Goal: Task Accomplishment & Management: Use online tool/utility

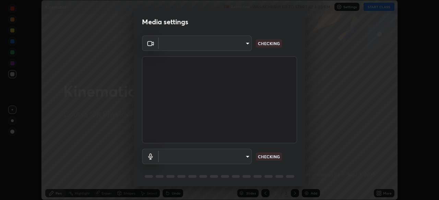
scroll to position [24, 0]
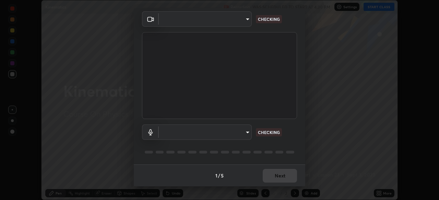
type input "d10c109aa59025644ba7edd1bef6a8bbd9148f5c0e42e0061cc93a7ea18e6f74"
type input "default"
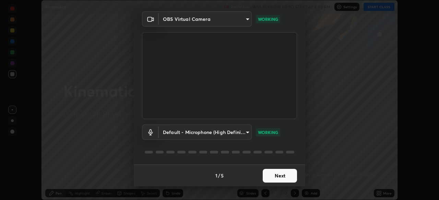
click at [274, 177] on button "Next" at bounding box center [279, 176] width 34 height 14
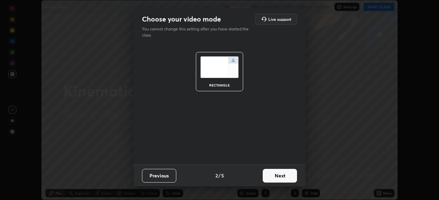
scroll to position [0, 0]
click at [275, 175] on button "Next" at bounding box center [279, 176] width 34 height 14
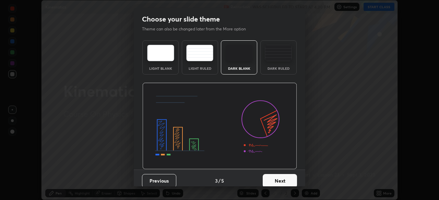
click at [275, 174] on button "Next" at bounding box center [279, 181] width 34 height 14
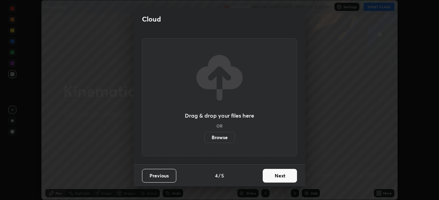
click at [274, 176] on button "Next" at bounding box center [279, 176] width 34 height 14
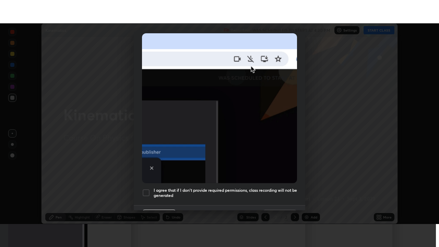
scroll to position [154, 0]
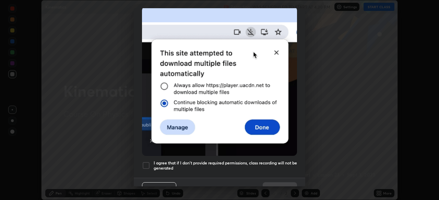
click at [149, 162] on div at bounding box center [146, 166] width 8 height 8
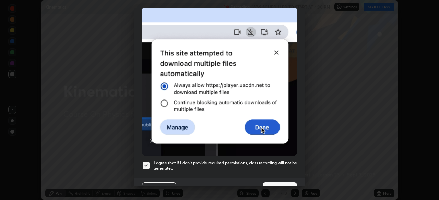
click at [269, 183] on button "Done" at bounding box center [279, 190] width 34 height 14
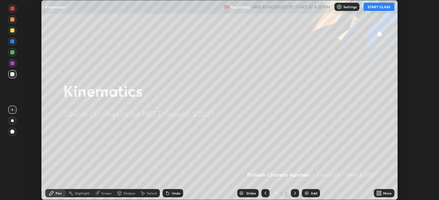
click at [386, 11] on button "START CLASS" at bounding box center [378, 7] width 31 height 8
click at [377, 192] on icon at bounding box center [378, 193] width 2 height 2
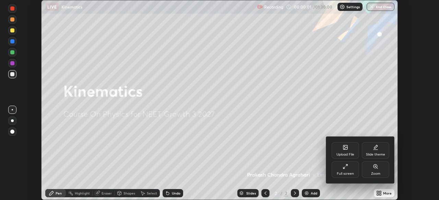
click at [345, 173] on div "Full screen" at bounding box center [344, 173] width 17 height 3
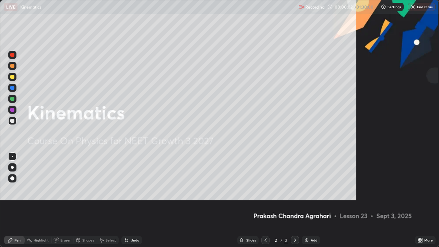
scroll to position [247, 439]
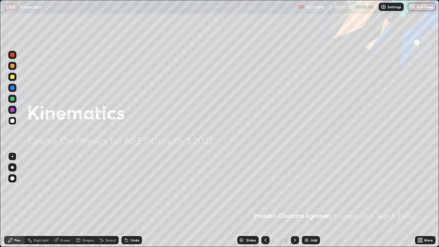
click at [313, 200] on div "Add" at bounding box center [313, 239] width 7 height 3
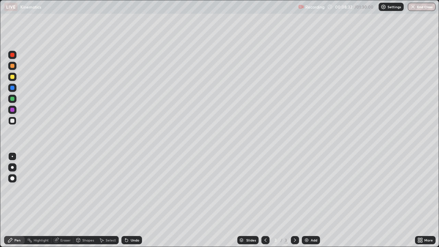
click at [79, 200] on icon at bounding box center [78, 240] width 4 height 4
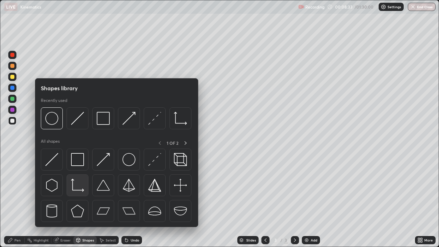
click at [81, 185] on img at bounding box center [77, 185] width 13 height 13
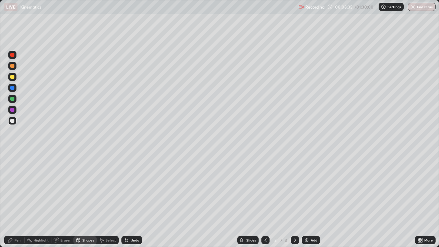
click at [14, 200] on div "Pen" at bounding box center [14, 240] width 21 height 8
click at [14, 78] on div at bounding box center [12, 77] width 8 height 8
click at [82, 200] on div "Shapes" at bounding box center [88, 239] width 12 height 3
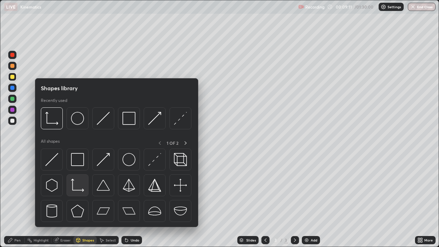
click at [80, 185] on img at bounding box center [77, 185] width 13 height 13
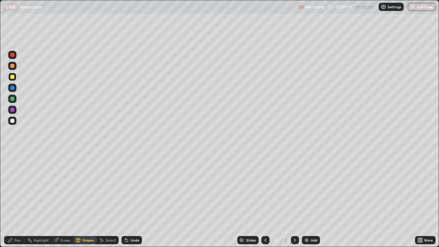
click at [11, 200] on icon at bounding box center [10, 240] width 4 height 4
click at [129, 200] on div "Undo" at bounding box center [131, 240] width 21 height 8
click at [131, 200] on div "Undo" at bounding box center [135, 239] width 9 height 3
click at [132, 200] on div "Undo" at bounding box center [135, 239] width 9 height 3
click at [133, 200] on div "Undo" at bounding box center [135, 239] width 9 height 3
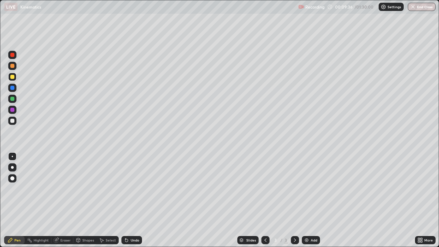
click at [133, 200] on div "Undo" at bounding box center [135, 239] width 9 height 3
click at [135, 200] on div "Undo" at bounding box center [131, 240] width 21 height 8
click at [134, 200] on div "Undo" at bounding box center [135, 239] width 9 height 3
click at [135, 200] on div "Undo" at bounding box center [135, 239] width 9 height 3
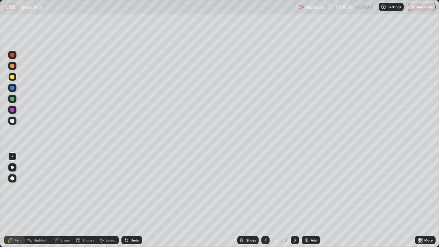
click at [135, 200] on div "Undo" at bounding box center [131, 240] width 21 height 8
click at [14, 110] on div at bounding box center [12, 110] width 4 height 4
click at [13, 96] on div at bounding box center [12, 99] width 8 height 8
click at [65, 200] on div "Eraser" at bounding box center [65, 239] width 10 height 3
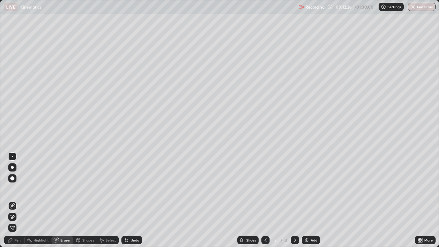
click at [67, 200] on div "Eraser" at bounding box center [65, 239] width 10 height 3
click at [83, 200] on div "Shapes" at bounding box center [84, 240] width 23 height 8
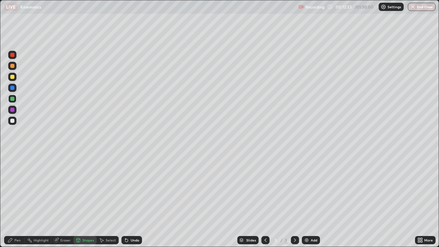
click at [12, 200] on div "Pen" at bounding box center [14, 240] width 21 height 8
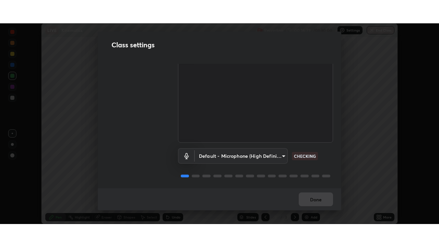
scroll to position [31, 0]
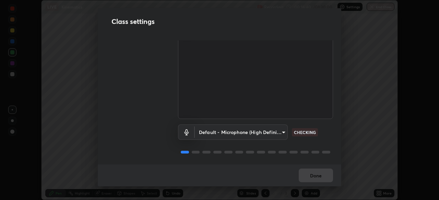
click at [314, 176] on button "Done" at bounding box center [315, 176] width 34 height 14
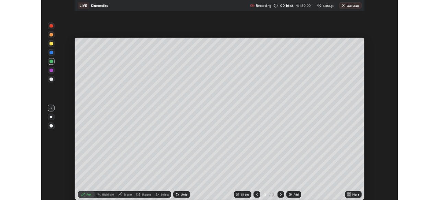
scroll to position [247, 439]
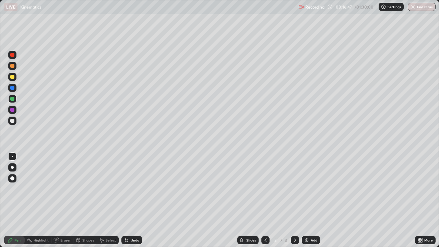
click at [419, 200] on icon at bounding box center [419, 239] width 5 height 5
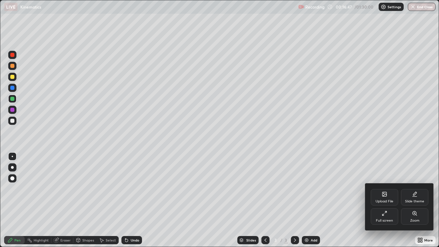
click at [387, 200] on div "Full screen" at bounding box center [383, 216] width 27 height 16
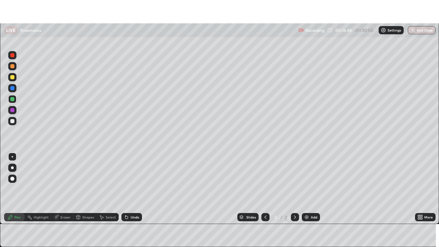
scroll to position [34062, 33824]
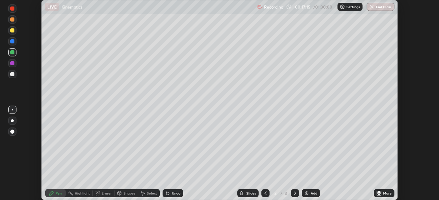
click at [377, 192] on icon at bounding box center [378, 193] width 2 height 2
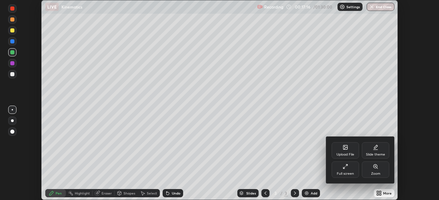
click at [344, 170] on div "Full screen" at bounding box center [344, 170] width 27 height 16
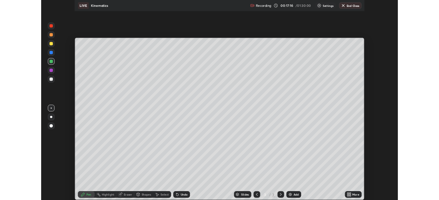
scroll to position [247, 439]
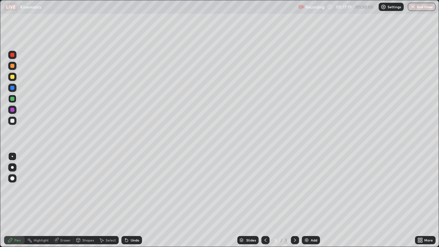
click at [306, 200] on img at bounding box center [306, 239] width 5 height 5
click at [418, 200] on icon at bounding box center [419, 239] width 2 height 2
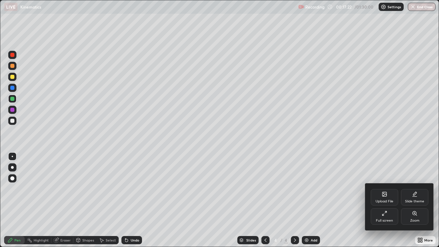
click at [379, 198] on div "Upload File" at bounding box center [383, 197] width 27 height 16
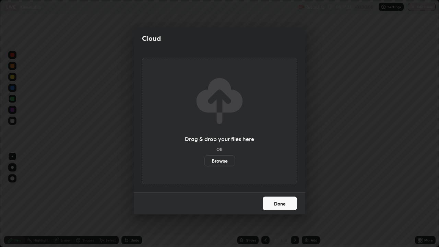
click at [224, 162] on label "Browse" at bounding box center [219, 160] width 30 height 11
click at [204, 162] on input "Browse" at bounding box center [204, 160] width 0 height 11
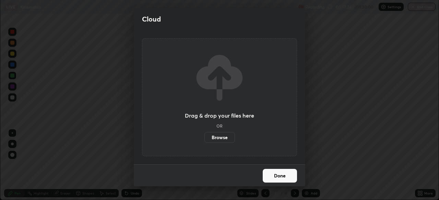
scroll to position [34062, 33824]
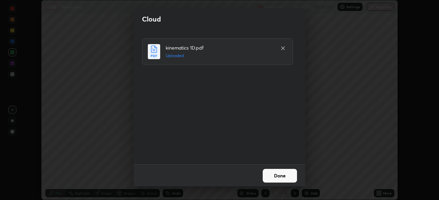
click at [270, 174] on button "Done" at bounding box center [279, 176] width 34 height 14
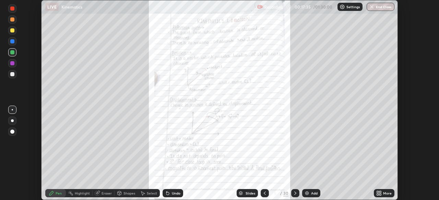
click at [248, 190] on div "Slides" at bounding box center [246, 193] width 21 height 8
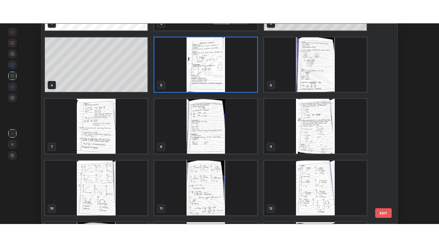
scroll to position [63, 0]
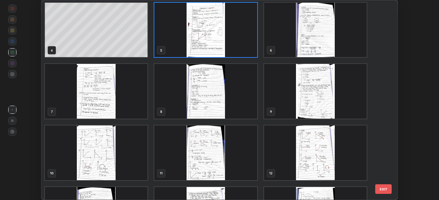
click at [137, 146] on img "grid" at bounding box center [96, 153] width 102 height 55
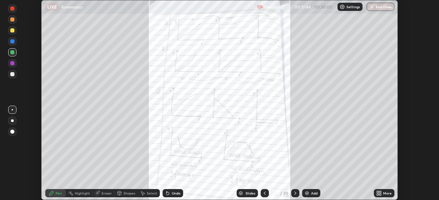
click at [264, 194] on icon at bounding box center [264, 193] width 5 height 5
click at [295, 192] on icon at bounding box center [294, 193] width 5 height 5
click at [311, 192] on div "Add" at bounding box center [314, 193] width 7 height 3
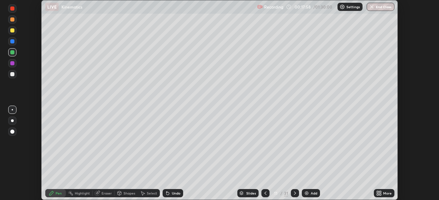
click at [377, 192] on icon at bounding box center [378, 193] width 2 height 2
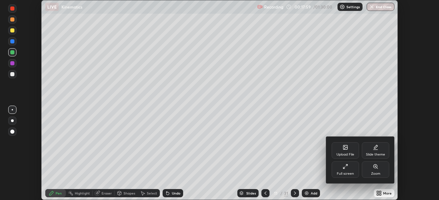
click at [345, 170] on div "Full screen" at bounding box center [344, 170] width 27 height 16
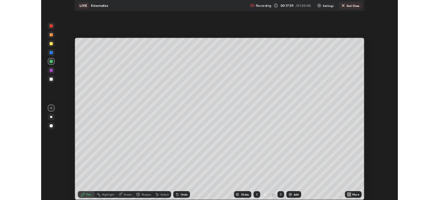
scroll to position [247, 439]
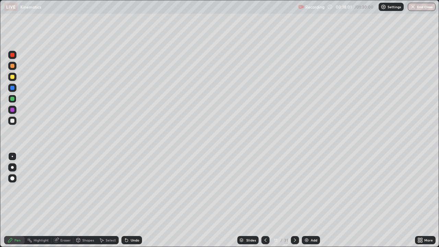
click at [84, 200] on div "Shapes" at bounding box center [88, 239] width 12 height 3
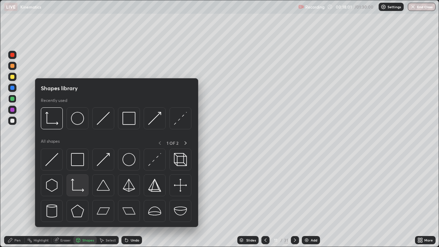
click at [77, 189] on img at bounding box center [77, 185] width 13 height 13
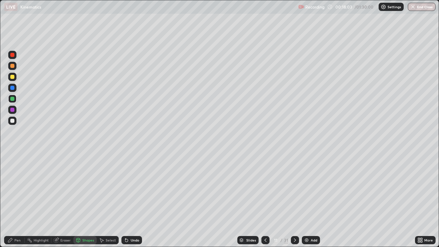
click at [14, 77] on div at bounding box center [12, 77] width 4 height 4
click at [134, 200] on div "Undo" at bounding box center [131, 240] width 21 height 8
click at [82, 200] on div "Shapes" at bounding box center [88, 239] width 12 height 3
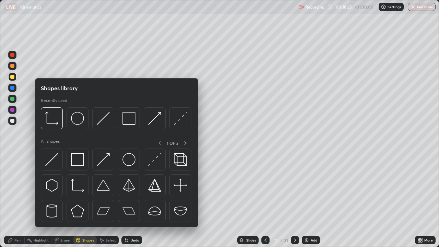
click at [13, 109] on div at bounding box center [12, 110] width 4 height 4
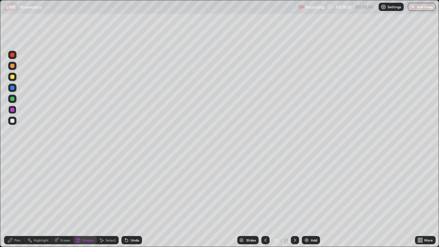
click at [14, 98] on div at bounding box center [12, 99] width 4 height 4
click at [16, 200] on div "Pen" at bounding box center [14, 240] width 21 height 8
click at [81, 200] on div "Shapes" at bounding box center [84, 240] width 23 height 8
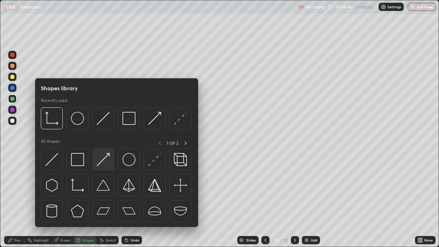
click at [104, 157] on img at bounding box center [103, 159] width 13 height 13
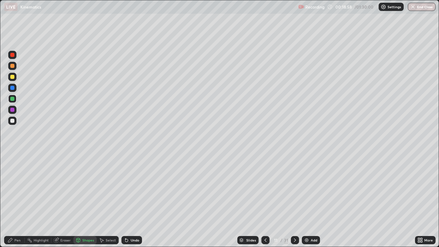
click at [16, 200] on div "Pen" at bounding box center [17, 239] width 6 height 3
click at [11, 121] on div at bounding box center [12, 121] width 4 height 4
click at [84, 200] on div "Shapes" at bounding box center [84, 240] width 23 height 8
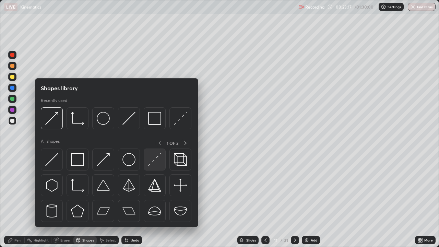
click at [150, 160] on img at bounding box center [154, 159] width 13 height 13
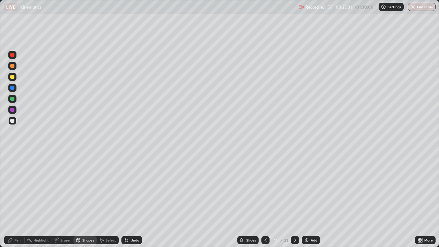
click at [133, 200] on div "Undo" at bounding box center [135, 239] width 9 height 3
click at [19, 200] on div "Pen" at bounding box center [14, 240] width 21 height 8
click at [135, 200] on div "Undo" at bounding box center [135, 239] width 9 height 3
click at [65, 200] on div "Eraser" at bounding box center [62, 240] width 22 height 8
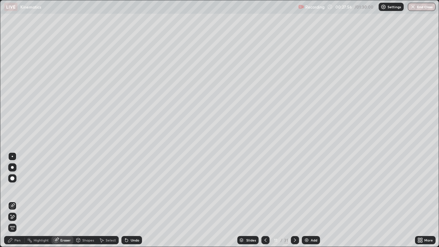
click at [11, 200] on icon at bounding box center [11, 214] width 1 height 1
click at [17, 200] on div "Pen" at bounding box center [14, 240] width 21 height 8
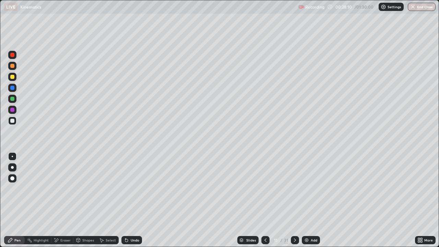
click at [14, 99] on div at bounding box center [12, 99] width 4 height 4
click at [133, 200] on div "Undo" at bounding box center [135, 239] width 9 height 3
click at [132, 200] on div "Undo" at bounding box center [135, 239] width 9 height 3
click at [294, 200] on icon at bounding box center [294, 239] width 5 height 5
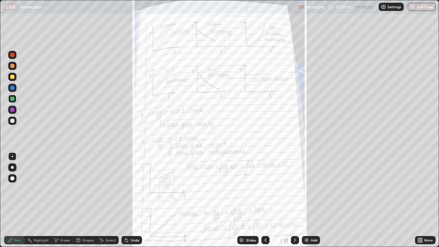
click at [262, 200] on div at bounding box center [265, 240] width 8 height 8
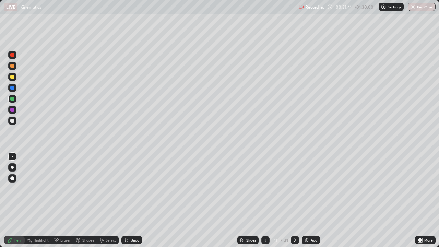
click at [265, 200] on icon at bounding box center [264, 239] width 5 height 5
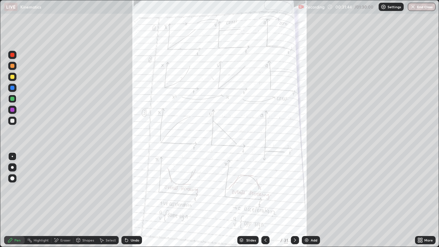
click at [265, 200] on icon at bounding box center [264, 239] width 5 height 5
click at [293, 200] on icon at bounding box center [294, 239] width 5 height 5
click at [265, 200] on icon at bounding box center [264, 239] width 5 height 5
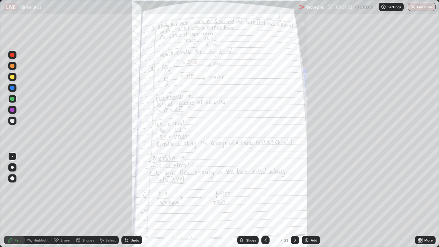
click at [265, 200] on icon at bounding box center [264, 239] width 5 height 5
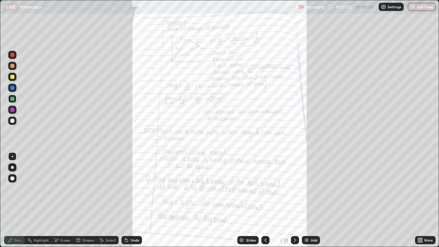
click at [265, 200] on icon at bounding box center [265, 239] width 2 height 3
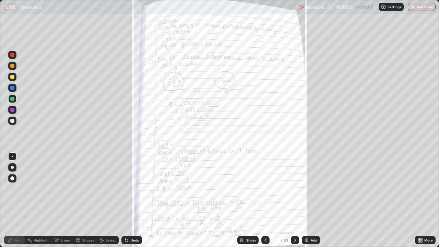
click at [265, 200] on icon at bounding box center [264, 239] width 5 height 5
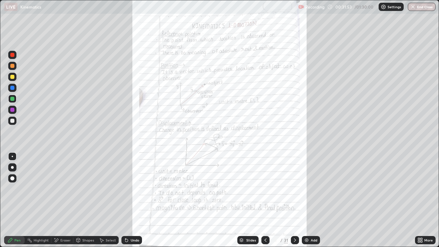
click at [265, 200] on icon at bounding box center [264, 239] width 5 height 5
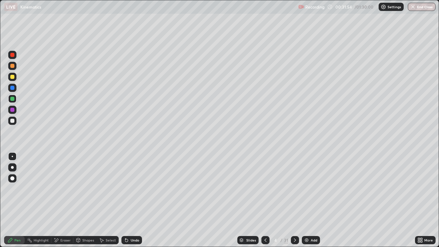
click at [264, 200] on icon at bounding box center [264, 239] width 5 height 5
click at [292, 200] on icon at bounding box center [294, 239] width 5 height 5
click at [293, 200] on icon at bounding box center [294, 239] width 5 height 5
click at [294, 200] on icon at bounding box center [295, 239] width 2 height 3
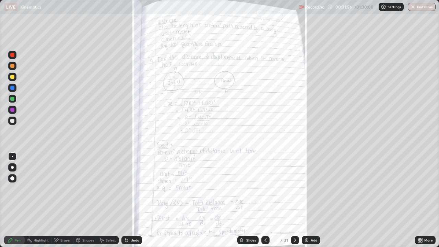
click at [294, 200] on icon at bounding box center [295, 239] width 2 height 3
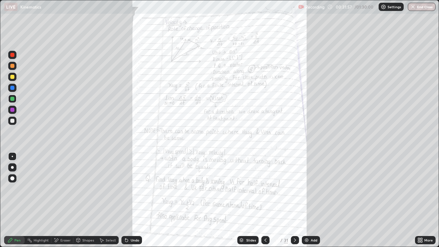
click at [293, 200] on icon at bounding box center [294, 239] width 5 height 5
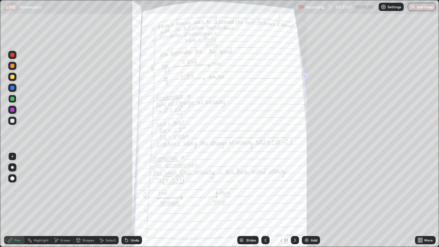
click at [293, 200] on icon at bounding box center [294, 239] width 5 height 5
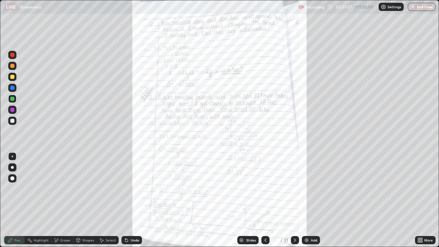
click at [293, 200] on div at bounding box center [295, 240] width 8 height 8
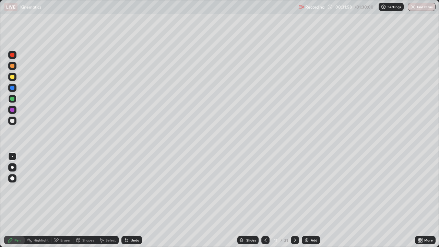
click at [292, 200] on div at bounding box center [295, 240] width 8 height 8
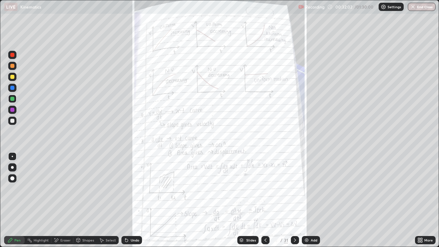
click at [264, 200] on icon at bounding box center [264, 239] width 5 height 5
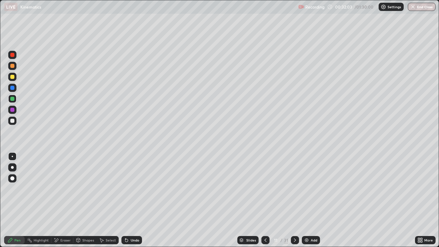
click at [264, 200] on icon at bounding box center [264, 239] width 5 height 5
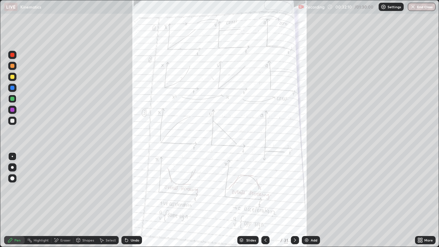
click at [294, 200] on icon at bounding box center [295, 239] width 2 height 3
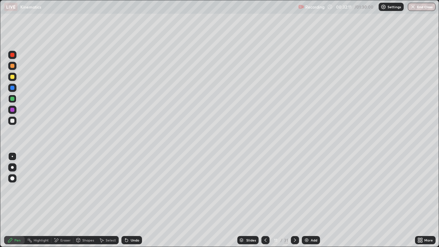
click at [294, 200] on icon at bounding box center [294, 239] width 5 height 5
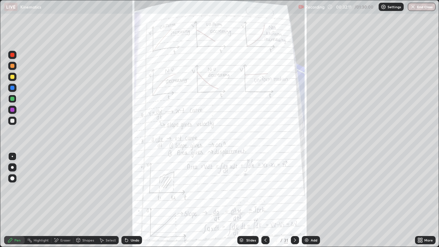
click at [292, 200] on icon at bounding box center [294, 239] width 5 height 5
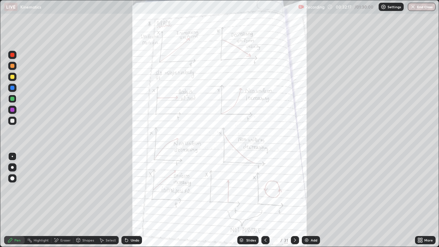
click at [265, 200] on icon at bounding box center [264, 239] width 5 height 5
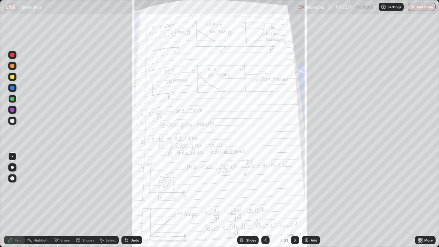
click at [263, 200] on icon at bounding box center [264, 239] width 5 height 5
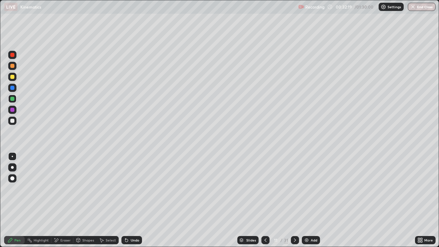
click at [293, 200] on icon at bounding box center [294, 239] width 5 height 5
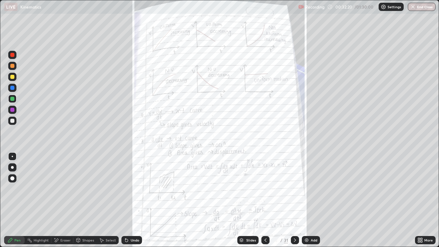
click at [264, 200] on icon at bounding box center [264, 239] width 5 height 5
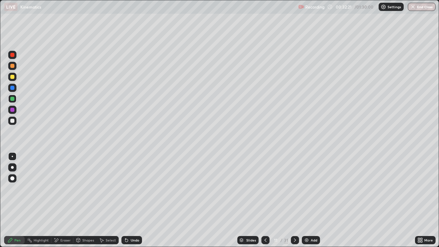
click at [307, 200] on div "Add" at bounding box center [311, 240] width 18 height 8
click at [84, 200] on div "Shapes" at bounding box center [88, 239] width 12 height 3
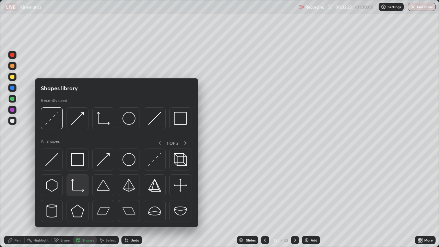
click at [81, 188] on img at bounding box center [77, 185] width 13 height 13
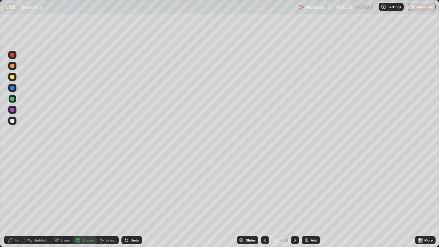
click at [78, 200] on icon at bounding box center [78, 240] width 4 height 4
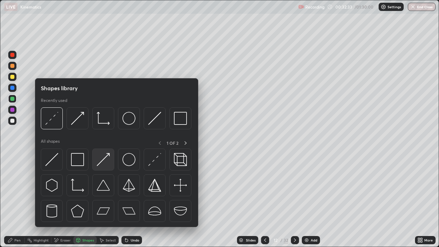
click at [99, 162] on img at bounding box center [103, 159] width 13 height 13
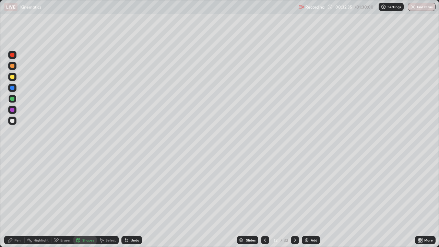
click at [132, 200] on div "Undo" at bounding box center [131, 240] width 21 height 8
click at [16, 123] on div at bounding box center [12, 120] width 8 height 8
click at [14, 200] on div "Pen" at bounding box center [14, 240] width 21 height 8
click at [81, 200] on div "Shapes" at bounding box center [84, 240] width 23 height 8
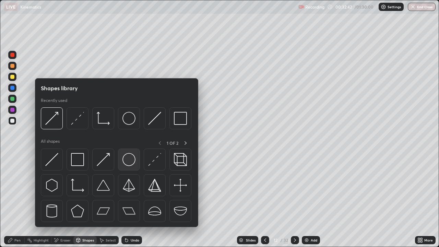
click at [132, 161] on img at bounding box center [128, 159] width 13 height 13
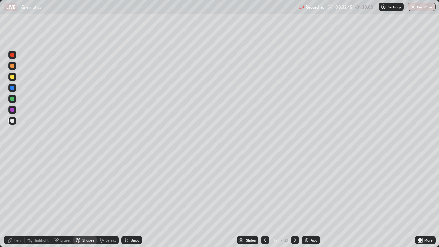
click at [92, 200] on div "Shapes" at bounding box center [88, 239] width 12 height 3
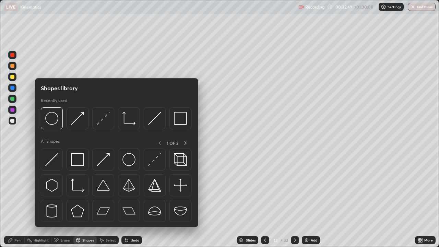
click at [17, 200] on div "Pen" at bounding box center [17, 239] width 6 height 3
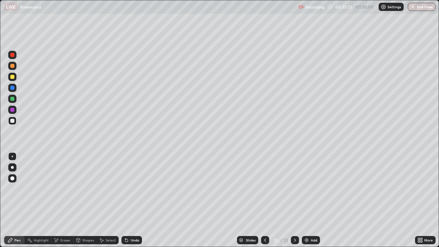
click at [307, 200] on img at bounding box center [306, 239] width 5 height 5
click at [83, 200] on div "Shapes" at bounding box center [88, 239] width 12 height 3
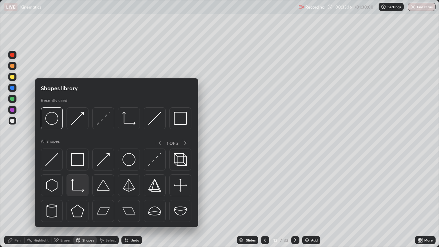
click at [75, 181] on img at bounding box center [77, 185] width 13 height 13
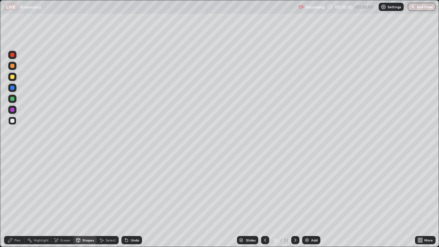
click at [106, 200] on div "Select" at bounding box center [111, 239] width 10 height 3
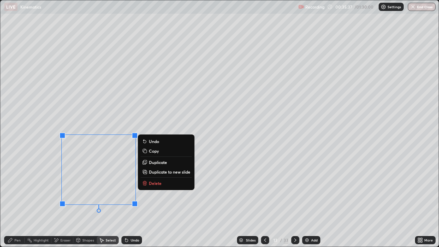
click at [206, 133] on div "0 ° Undo Copy Duplicate Duplicate to new slide Delete" at bounding box center [219, 123] width 438 height 246
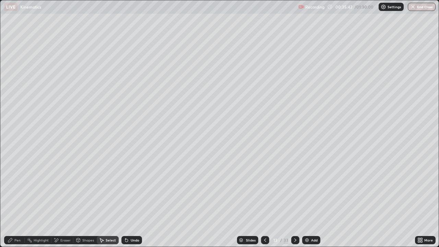
click at [165, 197] on div "0 ° Undo Copy Duplicate Duplicate to new slide Delete" at bounding box center [219, 123] width 438 height 246
click at [17, 200] on div "Pen" at bounding box center [14, 240] width 21 height 8
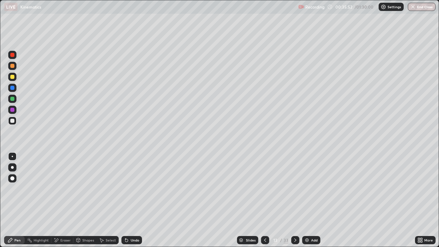
click at [12, 76] on div at bounding box center [12, 77] width 4 height 4
click at [106, 200] on div "Select" at bounding box center [108, 240] width 22 height 8
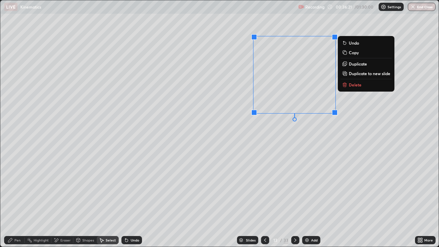
click at [267, 148] on div "0 ° Undo Copy Duplicate Duplicate to new slide Delete" at bounding box center [219, 123] width 438 height 246
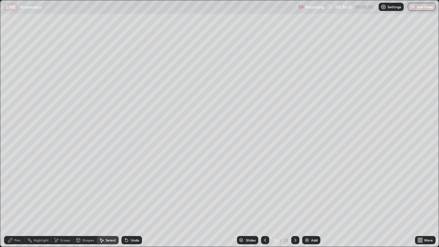
click at [19, 200] on div "Pen" at bounding box center [14, 240] width 21 height 8
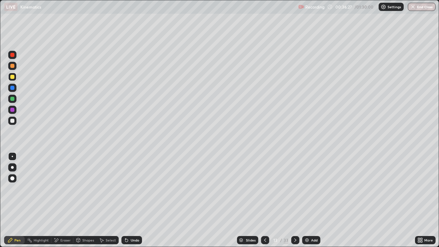
click at [12, 99] on div at bounding box center [12, 99] width 4 height 4
click at [85, 200] on div "Shapes" at bounding box center [88, 239] width 12 height 3
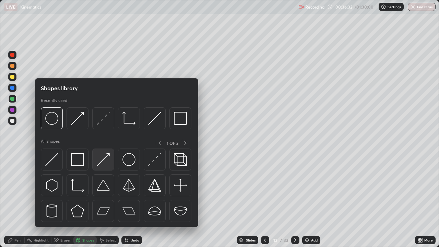
click at [103, 164] on img at bounding box center [103, 159] width 13 height 13
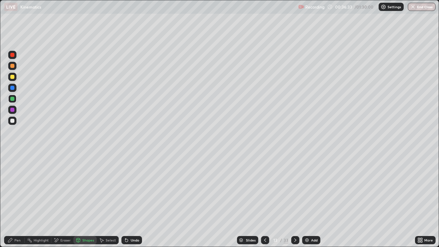
click at [14, 121] on div at bounding box center [12, 121] width 4 height 4
click at [13, 77] on div at bounding box center [12, 77] width 4 height 4
click at [83, 200] on div "Shapes" at bounding box center [88, 239] width 12 height 3
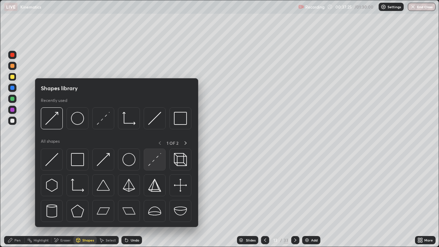
click at [148, 161] on img at bounding box center [154, 159] width 13 height 13
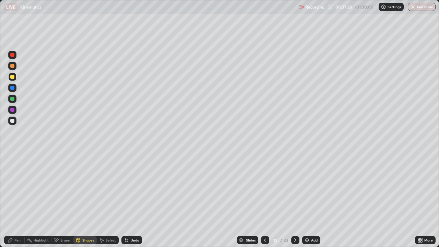
click at [83, 200] on div "Shapes" at bounding box center [88, 239] width 12 height 3
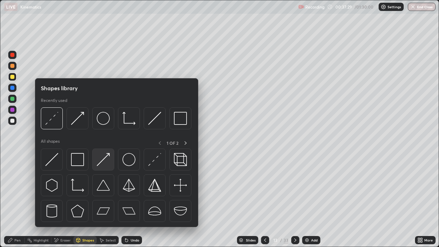
click at [106, 163] on img at bounding box center [103, 159] width 13 height 13
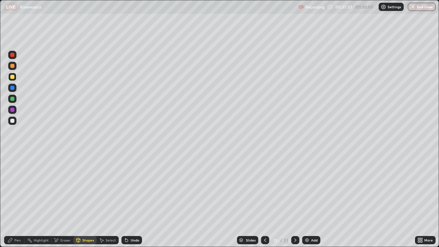
click at [13, 200] on div "Pen" at bounding box center [14, 240] width 21 height 8
click at [131, 200] on div "Undo" at bounding box center [135, 239] width 9 height 3
click at [13, 120] on div at bounding box center [12, 121] width 4 height 4
click at [128, 200] on icon at bounding box center [126, 239] width 5 height 5
click at [62, 200] on div "Eraser" at bounding box center [65, 239] width 10 height 3
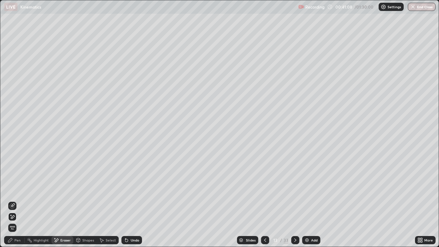
click at [15, 200] on div "Pen" at bounding box center [17, 239] width 6 height 3
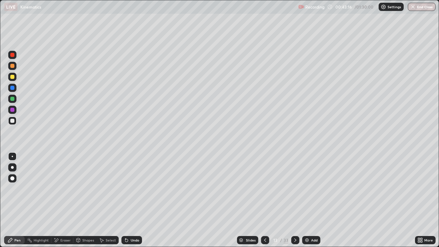
click at [82, 200] on div "Shapes" at bounding box center [88, 239] width 12 height 3
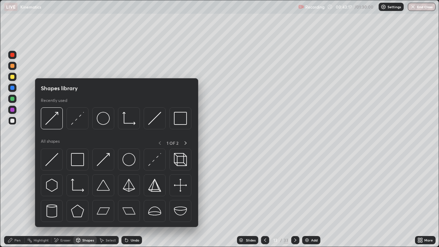
click at [64, 200] on div "Eraser" at bounding box center [65, 239] width 10 height 3
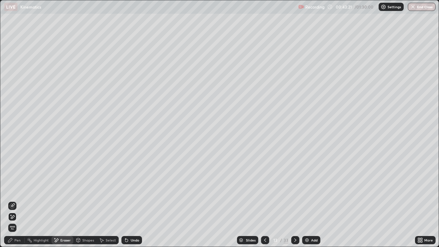
click at [132, 200] on div "Undo" at bounding box center [131, 240] width 21 height 8
click at [17, 200] on div "Pen" at bounding box center [17, 239] width 6 height 3
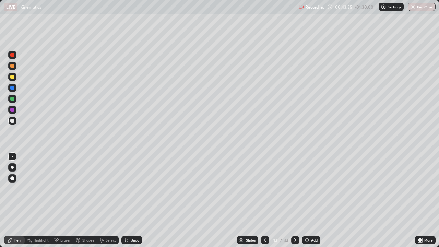
click at [12, 77] on div at bounding box center [12, 77] width 4 height 4
click at [82, 200] on div "Shapes" at bounding box center [88, 239] width 12 height 3
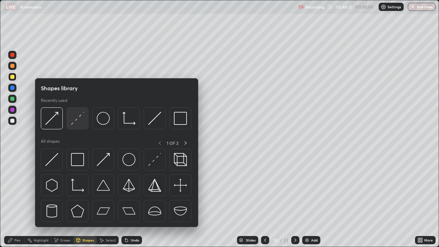
click at [82, 120] on img at bounding box center [77, 118] width 13 height 13
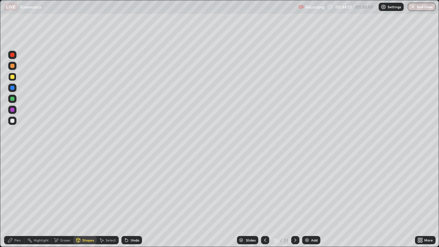
click at [12, 120] on div at bounding box center [12, 121] width 4 height 4
click at [12, 98] on div at bounding box center [12, 99] width 4 height 4
click at [15, 200] on div "Pen" at bounding box center [17, 239] width 6 height 3
click at [12, 111] on div at bounding box center [12, 110] width 4 height 4
click at [66, 200] on div "Eraser" at bounding box center [65, 239] width 10 height 3
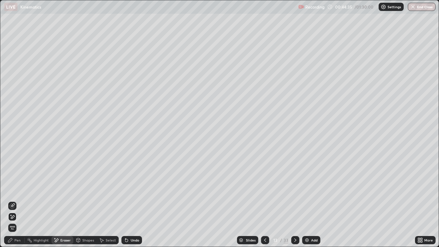
click at [83, 200] on div "Shapes" at bounding box center [88, 239] width 12 height 3
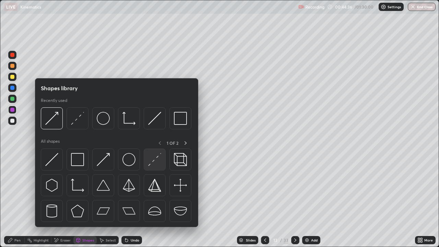
click at [153, 160] on img at bounding box center [154, 159] width 13 height 13
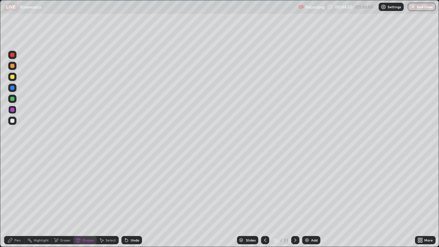
click at [12, 98] on div at bounding box center [12, 99] width 4 height 4
click at [268, 200] on div at bounding box center [265, 240] width 8 height 14
click at [263, 200] on icon at bounding box center [264, 239] width 5 height 5
click at [265, 200] on icon at bounding box center [264, 239] width 5 height 5
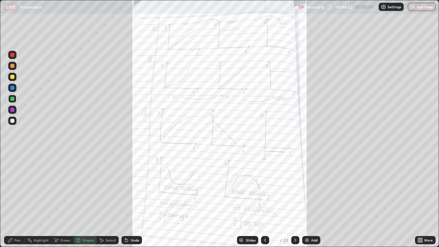
click at [418, 200] on icon at bounding box center [419, 239] width 2 height 2
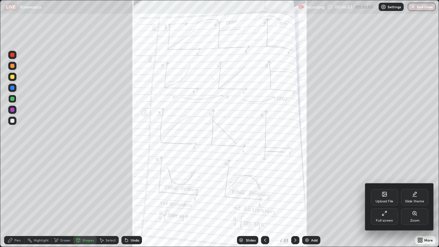
click at [413, 200] on icon at bounding box center [413, 212] width 5 height 5
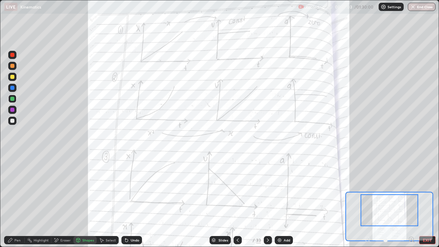
click at [278, 200] on div "Add" at bounding box center [283, 240] width 18 height 8
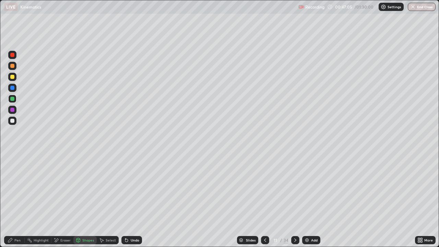
click at [85, 200] on div "Shapes" at bounding box center [88, 239] width 12 height 3
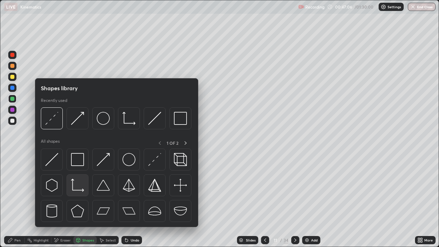
click at [81, 183] on img at bounding box center [77, 185] width 13 height 13
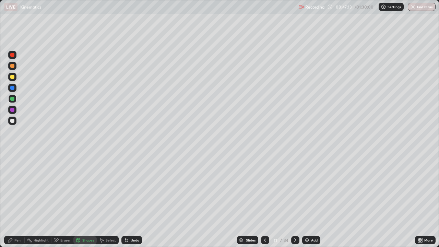
click at [109, 200] on div "Select" at bounding box center [111, 239] width 10 height 3
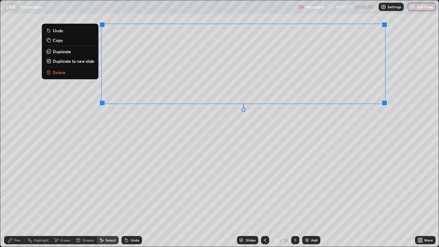
click at [82, 51] on button "Duplicate" at bounding box center [70, 51] width 51 height 8
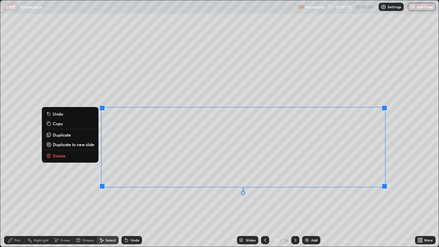
click at [37, 200] on div "0 ° Undo Copy Duplicate Duplicate to new slide Delete" at bounding box center [219, 123] width 438 height 246
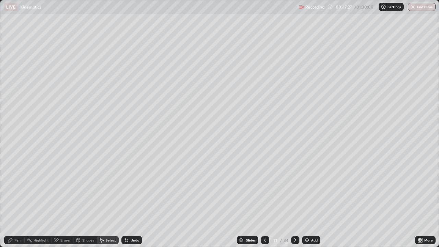
click at [16, 200] on div "Pen" at bounding box center [17, 239] width 6 height 3
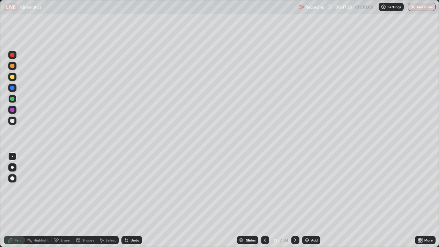
click at [12, 120] on div at bounding box center [12, 121] width 4 height 4
click at [15, 79] on div at bounding box center [12, 77] width 8 height 8
click at [83, 200] on div "Shapes" at bounding box center [88, 239] width 12 height 3
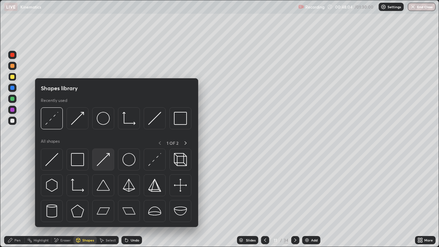
click at [101, 158] on img at bounding box center [103, 159] width 13 height 13
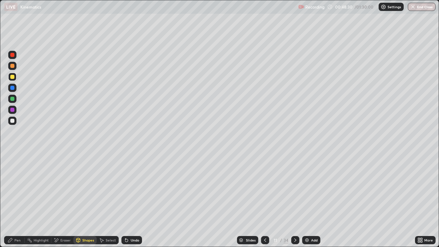
click at [21, 200] on div "Pen" at bounding box center [14, 240] width 21 height 8
click at [86, 200] on div "Shapes" at bounding box center [88, 239] width 12 height 3
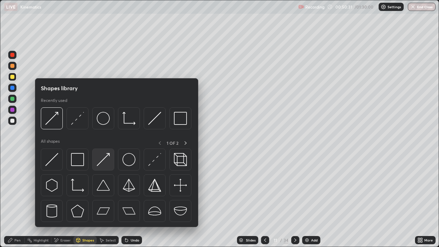
click at [100, 163] on img at bounding box center [103, 159] width 13 height 13
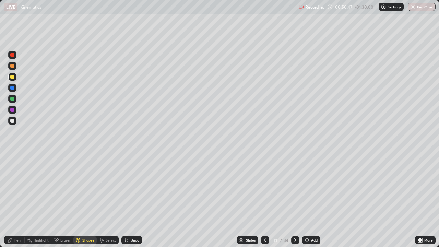
click at [134, 200] on div "Undo" at bounding box center [135, 239] width 9 height 3
click at [64, 200] on div "Eraser" at bounding box center [65, 239] width 10 height 3
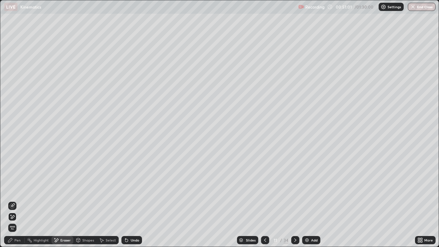
click at [15, 200] on div "Pen" at bounding box center [17, 239] width 6 height 3
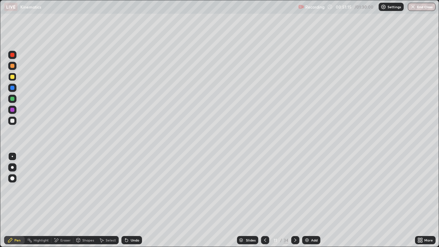
click at [84, 200] on div "Shapes" at bounding box center [84, 240] width 23 height 8
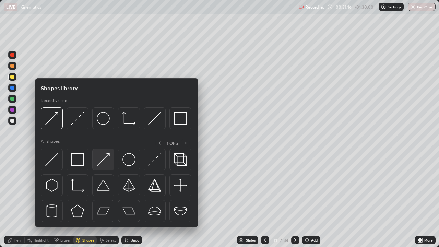
click at [102, 168] on div at bounding box center [103, 159] width 22 height 22
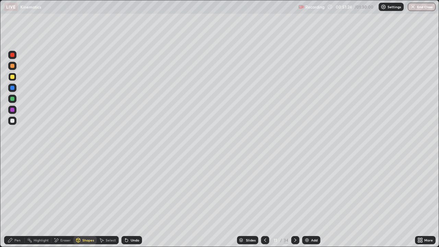
click at [107, 200] on div "Select" at bounding box center [111, 239] width 10 height 3
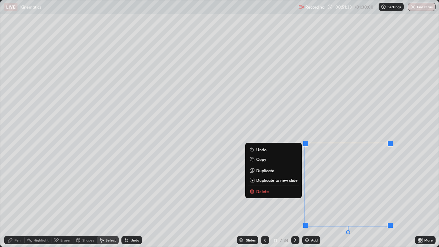
click at [85, 200] on div "Shapes" at bounding box center [88, 239] width 12 height 3
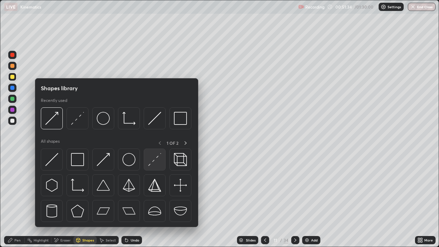
click at [152, 159] on img at bounding box center [154, 159] width 13 height 13
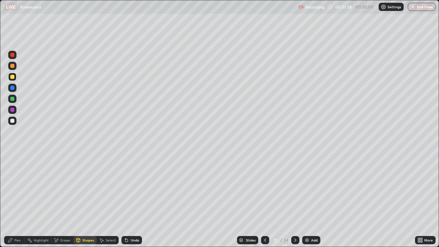
click at [88, 200] on div "Shapes" at bounding box center [88, 239] width 12 height 3
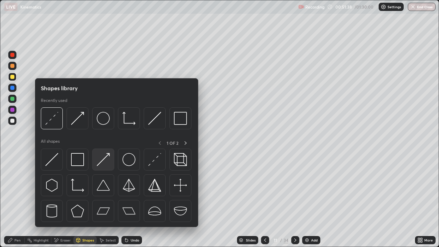
click at [107, 158] on img at bounding box center [103, 159] width 13 height 13
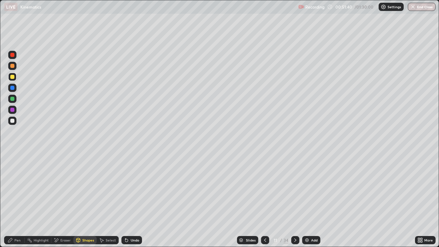
click at [12, 99] on div at bounding box center [12, 99] width 4 height 4
click at [13, 119] on div at bounding box center [12, 121] width 4 height 4
click at [17, 200] on div "Pen" at bounding box center [17, 239] width 6 height 3
click at [293, 200] on icon at bounding box center [294, 239] width 5 height 5
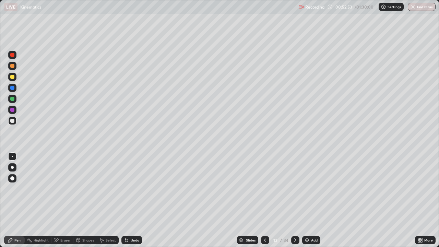
click at [294, 200] on icon at bounding box center [294, 239] width 5 height 5
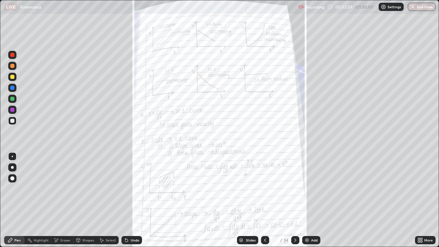
click at [418, 200] on icon at bounding box center [419, 239] width 2 height 2
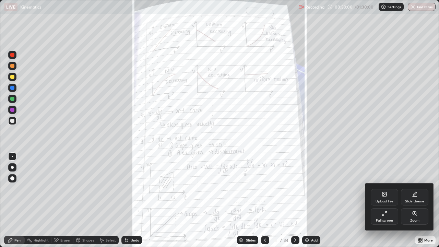
click at [410, 200] on div "Zoom" at bounding box center [414, 216] width 27 height 16
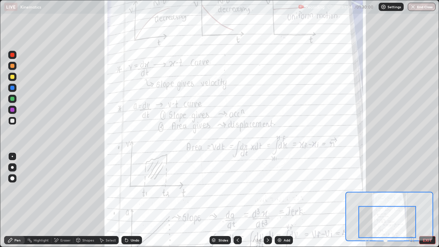
click at [86, 200] on div "Shapes" at bounding box center [84, 240] width 23 height 8
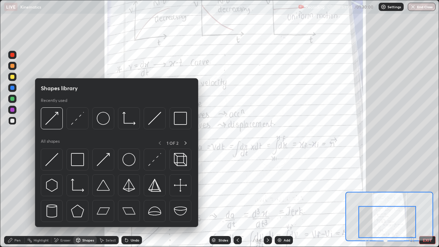
click at [15, 109] on div at bounding box center [12, 110] width 8 height 8
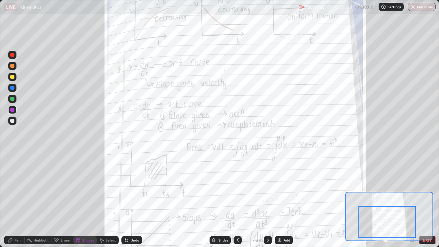
click at [129, 200] on div "Undo" at bounding box center [131, 240] width 21 height 8
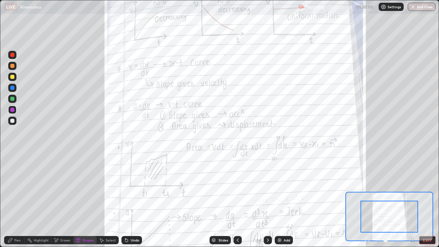
click at [14, 200] on div "Pen" at bounding box center [14, 240] width 21 height 8
click at [12, 98] on div at bounding box center [12, 99] width 4 height 4
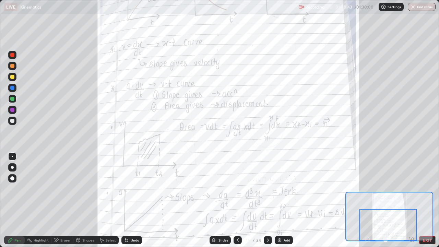
click at [267, 200] on icon at bounding box center [267, 239] width 5 height 5
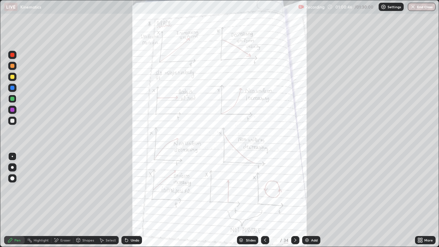
click at [293, 200] on div at bounding box center [295, 240] width 8 height 14
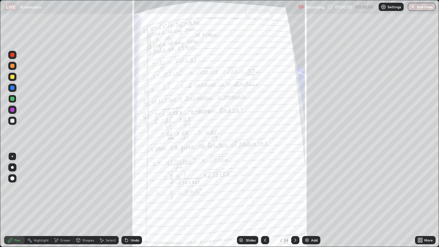
click at [293, 200] on icon at bounding box center [294, 239] width 5 height 5
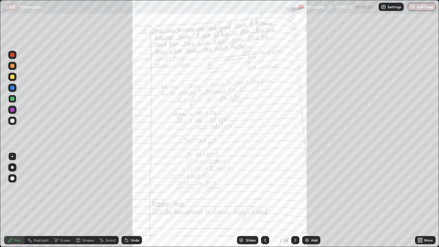
click at [293, 200] on icon at bounding box center [294, 239] width 5 height 5
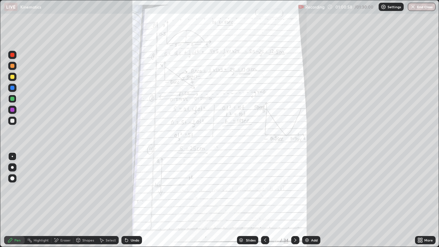
click at [294, 200] on icon at bounding box center [294, 239] width 5 height 5
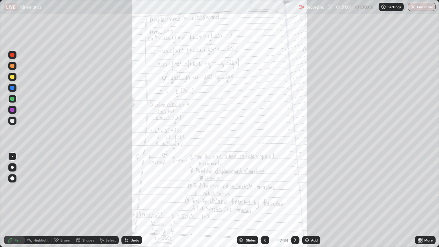
click at [294, 200] on icon at bounding box center [294, 239] width 5 height 5
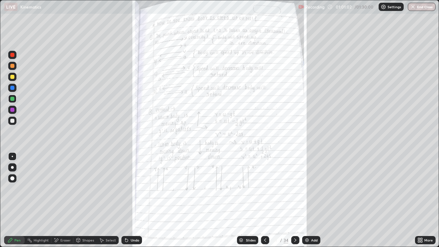
click at [294, 200] on icon at bounding box center [294, 239] width 5 height 5
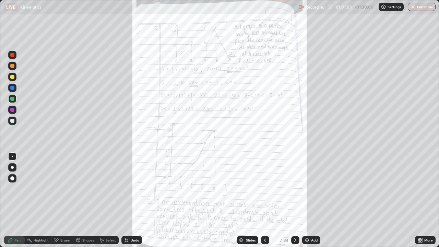
click at [294, 200] on icon at bounding box center [294, 239] width 5 height 5
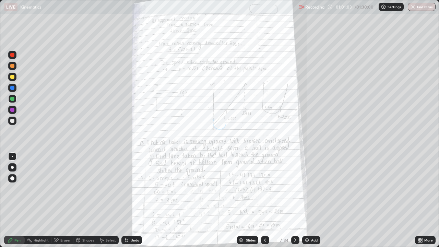
click at [294, 200] on icon at bounding box center [294, 239] width 5 height 5
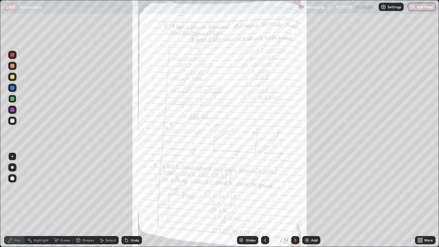
click at [294, 200] on icon at bounding box center [294, 239] width 5 height 5
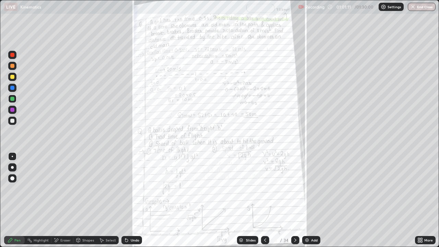
click at [292, 200] on div at bounding box center [295, 240] width 8 height 8
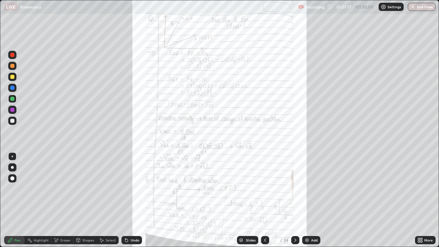
click at [294, 200] on icon at bounding box center [294, 239] width 5 height 5
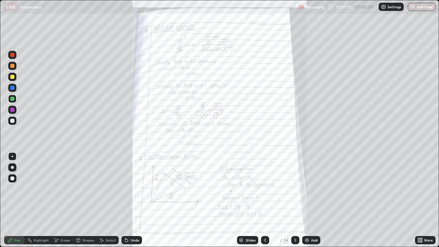
click at [263, 200] on icon at bounding box center [264, 239] width 5 height 5
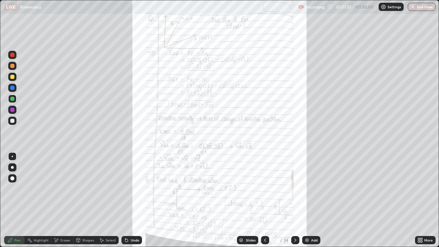
click at [293, 200] on icon at bounding box center [294, 239] width 5 height 5
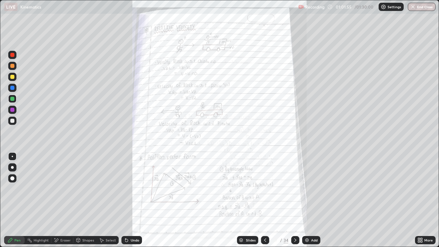
click at [419, 200] on icon at bounding box center [419, 239] width 2 height 2
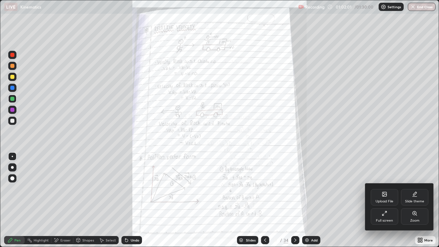
click at [324, 200] on div at bounding box center [219, 123] width 439 height 247
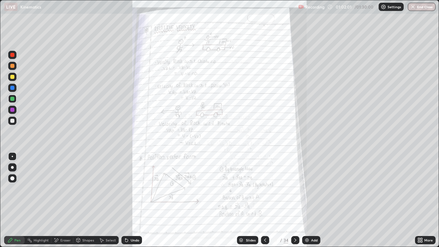
click at [311, 200] on div "Add" at bounding box center [314, 239] width 7 height 3
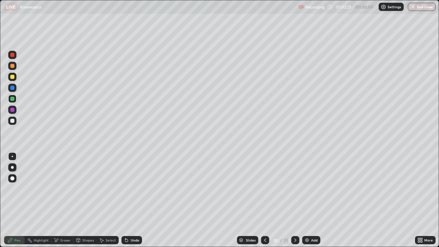
click at [85, 200] on div "Shapes" at bounding box center [88, 239] width 12 height 3
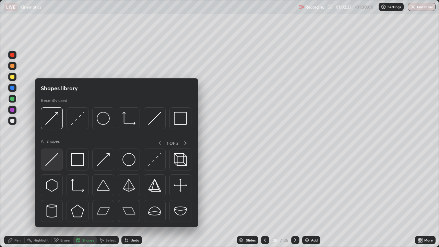
click at [55, 157] on img at bounding box center [51, 159] width 13 height 13
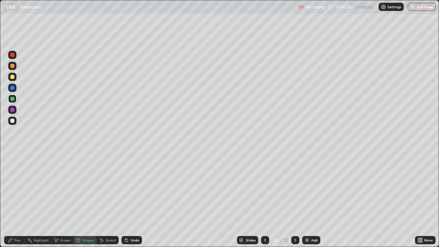
click at [12, 77] on div at bounding box center [12, 77] width 4 height 4
click at [89, 200] on div "Shapes" at bounding box center [84, 240] width 23 height 8
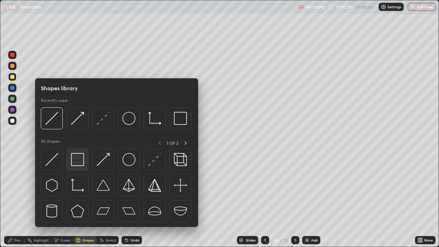
click at [82, 158] on img at bounding box center [77, 159] width 13 height 13
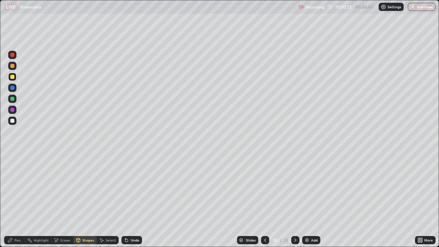
click at [14, 200] on div "Pen" at bounding box center [14, 240] width 21 height 8
click at [13, 120] on div at bounding box center [12, 121] width 4 height 4
click at [81, 200] on div "Shapes" at bounding box center [84, 240] width 23 height 8
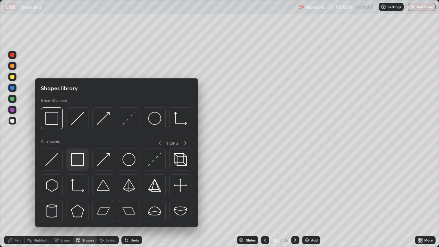
click at [84, 159] on img at bounding box center [77, 159] width 13 height 13
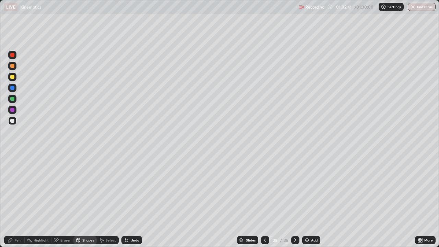
click at [15, 200] on div "Pen" at bounding box center [17, 239] width 6 height 3
click at [14, 111] on div at bounding box center [12, 110] width 8 height 8
click at [12, 86] on div at bounding box center [12, 88] width 4 height 4
click at [11, 78] on div at bounding box center [12, 77] width 4 height 4
click at [12, 99] on div at bounding box center [12, 99] width 4 height 4
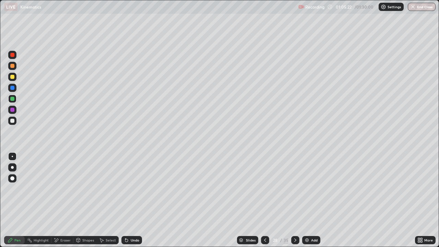
click at [266, 200] on icon at bounding box center [264, 239] width 5 height 5
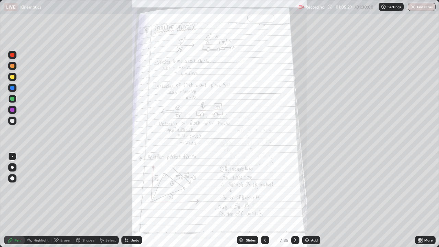
click at [293, 200] on div at bounding box center [295, 240] width 8 height 8
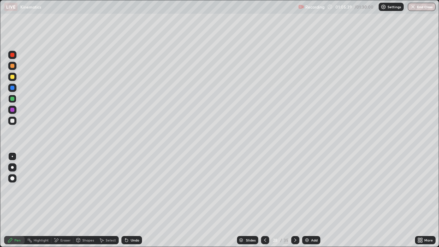
click at [295, 200] on icon at bounding box center [294, 239] width 5 height 5
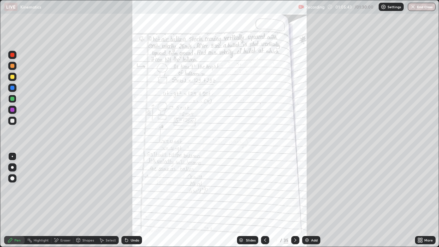
click at [293, 200] on icon at bounding box center [294, 239] width 5 height 5
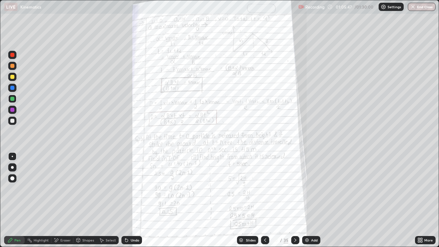
click at [292, 200] on div at bounding box center [295, 240] width 8 height 8
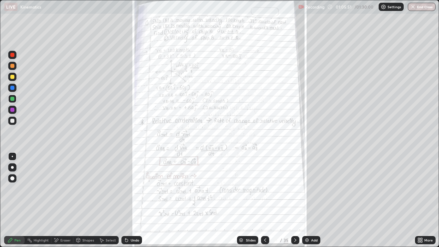
click at [262, 200] on div at bounding box center [265, 240] width 8 height 14
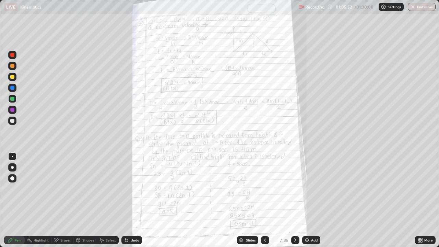
click at [265, 200] on icon at bounding box center [264, 239] width 5 height 5
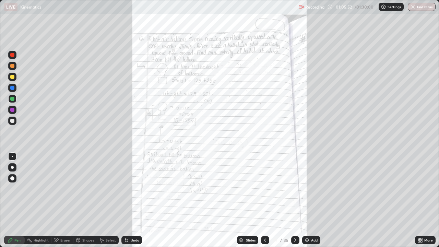
click at [264, 200] on icon at bounding box center [264, 239] width 5 height 5
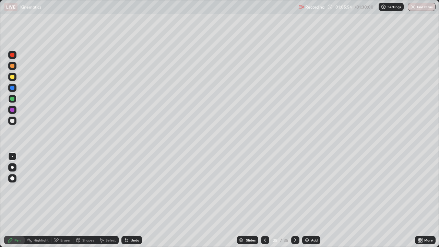
click at [262, 200] on div at bounding box center [265, 240] width 8 height 8
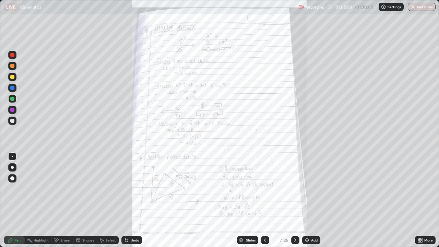
click at [293, 200] on div at bounding box center [295, 240] width 8 height 8
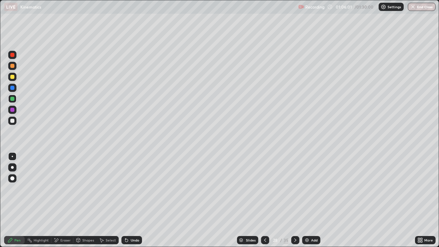
click at [112, 200] on div "Select" at bounding box center [108, 240] width 22 height 8
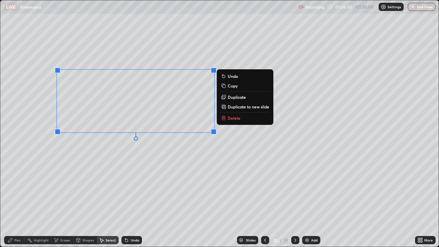
click at [232, 105] on p "Duplicate to new slide" at bounding box center [248, 106] width 41 height 5
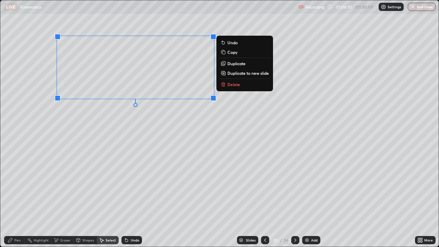
click at [109, 140] on div "0 ° Undo Copy Duplicate Duplicate to new slide Delete" at bounding box center [219, 123] width 438 height 246
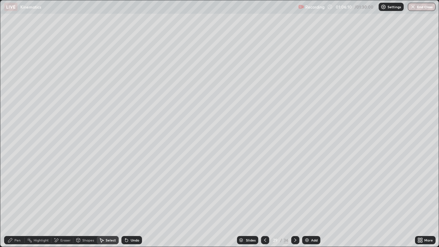
click at [17, 200] on div "Pen" at bounding box center [17, 239] width 6 height 3
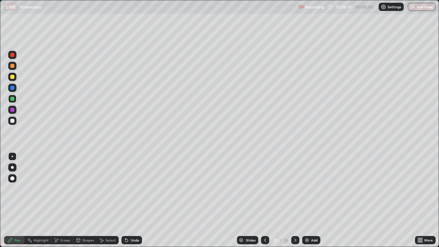
click at [66, 200] on div "Eraser" at bounding box center [65, 239] width 10 height 3
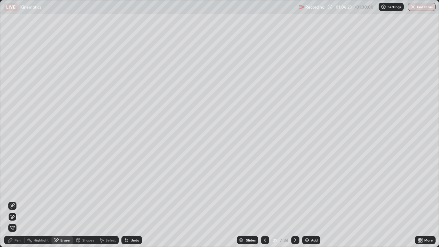
click at [132, 200] on div "Undo" at bounding box center [135, 239] width 9 height 3
click at [13, 200] on div "Pen" at bounding box center [14, 240] width 21 height 8
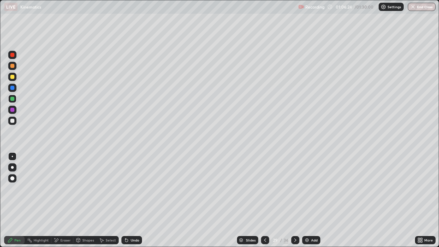
click at [12, 88] on div at bounding box center [12, 88] width 4 height 4
click at [264, 200] on div at bounding box center [265, 240] width 8 height 8
click at [107, 200] on div "Select" at bounding box center [111, 239] width 10 height 3
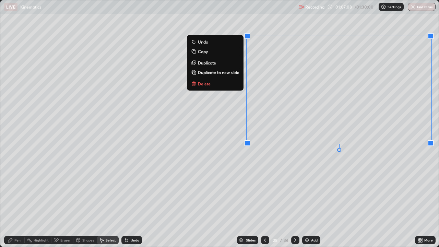
click at [221, 53] on button "Copy" at bounding box center [214, 51] width 51 height 8
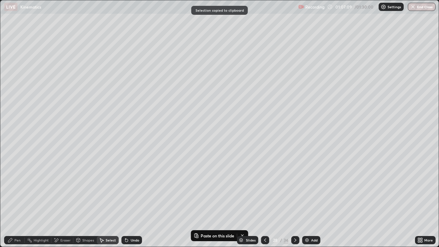
click at [293, 200] on div at bounding box center [295, 240] width 8 height 8
click at [271, 43] on div "0 ° Undo Copy Paste here Duplicate Duplicate to new slide Delete" at bounding box center [219, 123] width 438 height 246
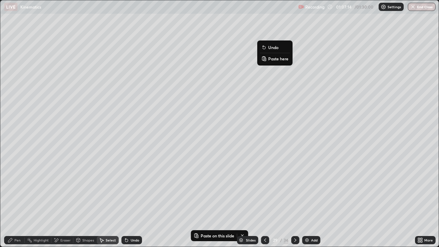
click at [274, 59] on p "Paste here" at bounding box center [278, 58] width 20 height 5
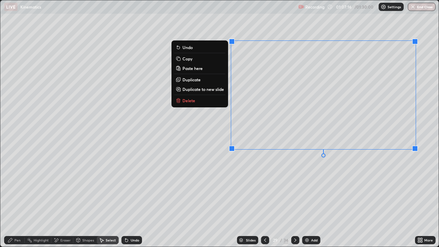
click at [300, 169] on div "0 ° Undo Copy Paste here Duplicate Duplicate to new slide Delete" at bounding box center [219, 123] width 438 height 246
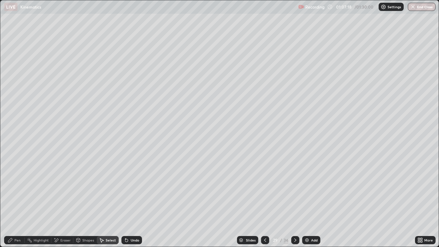
click at [14, 200] on div "Pen" at bounding box center [17, 239] width 6 height 3
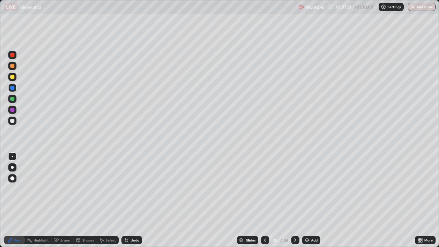
click at [67, 200] on div "Eraser" at bounding box center [62, 240] width 22 height 8
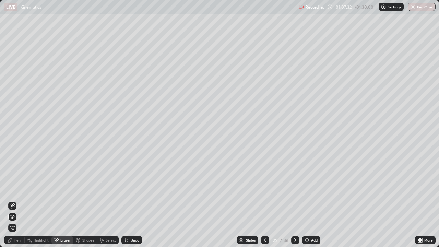
click at [21, 200] on div "Pen" at bounding box center [14, 240] width 21 height 8
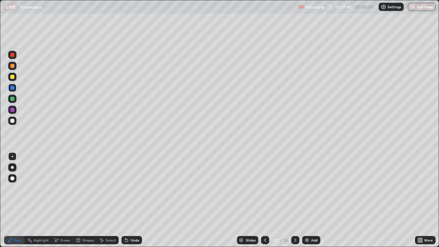
click at [86, 200] on div "Shapes" at bounding box center [88, 239] width 12 height 3
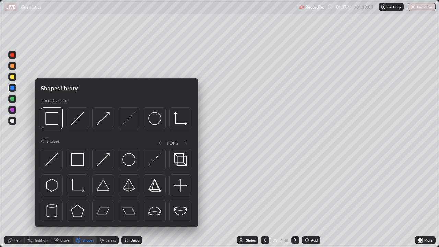
click at [63, 200] on div "Eraser" at bounding box center [65, 239] width 10 height 3
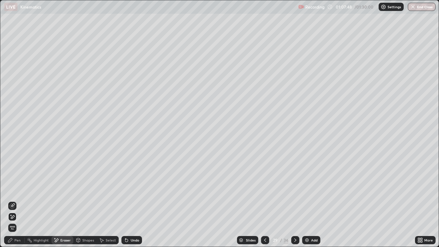
click at [21, 200] on div "Pen" at bounding box center [14, 240] width 21 height 8
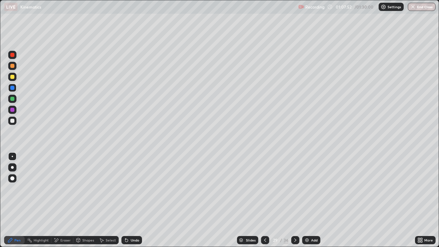
click at [134, 200] on div "Undo" at bounding box center [135, 239] width 9 height 3
click at [87, 200] on div "Shapes" at bounding box center [88, 239] width 12 height 3
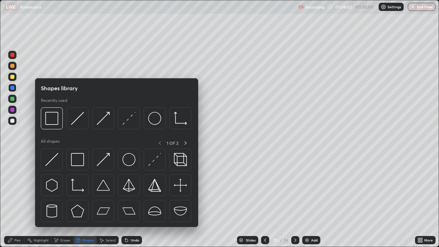
click at [70, 200] on div "Eraser" at bounding box center [65, 239] width 10 height 3
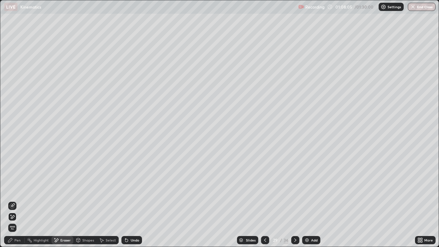
click at [19, 200] on div "Pen" at bounding box center [17, 239] width 6 height 3
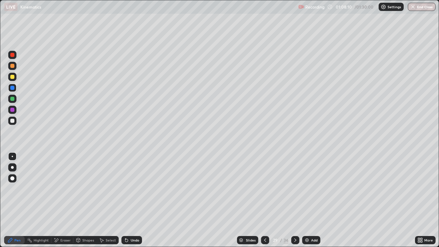
click at [261, 200] on div at bounding box center [265, 240] width 8 height 8
click at [9, 78] on div at bounding box center [12, 77] width 8 height 8
click at [12, 119] on div at bounding box center [12, 121] width 4 height 4
click at [13, 98] on div at bounding box center [12, 99] width 4 height 4
click at [294, 200] on icon at bounding box center [294, 239] width 5 height 5
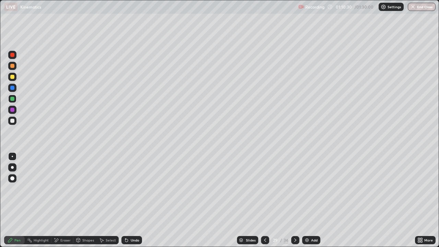
click at [13, 75] on div at bounding box center [12, 77] width 4 height 4
click at [111, 200] on div "Select" at bounding box center [111, 239] width 10 height 3
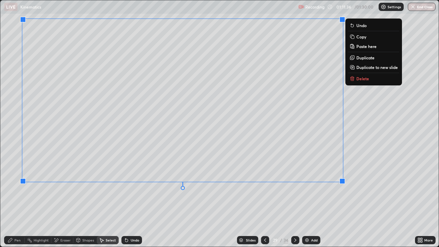
click at [366, 111] on div "0 ° Undo Copy Paste here Duplicate Duplicate to new slide Delete" at bounding box center [219, 123] width 438 height 246
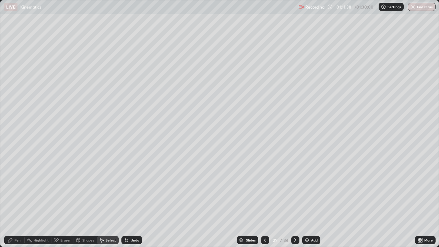
click at [18, 200] on div "Pen" at bounding box center [17, 239] width 6 height 3
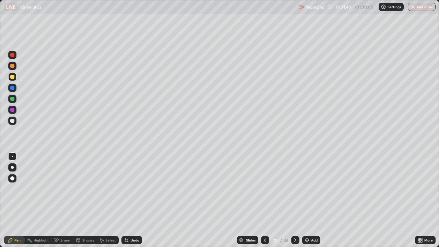
click at [107, 200] on div "Select" at bounding box center [108, 240] width 22 height 8
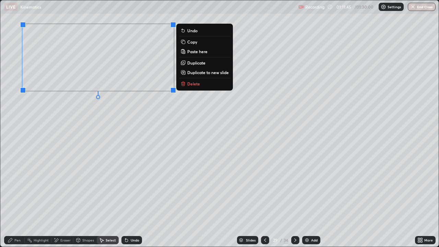
click at [191, 62] on p "Duplicate" at bounding box center [196, 62] width 18 height 5
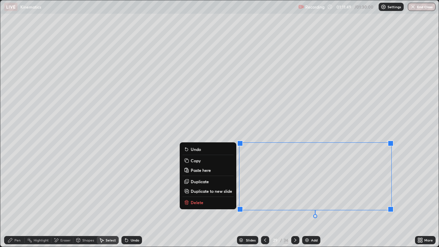
click at [225, 132] on div "0 ° Undo Copy Paste here Duplicate Duplicate to new slide Delete" at bounding box center [219, 123] width 438 height 246
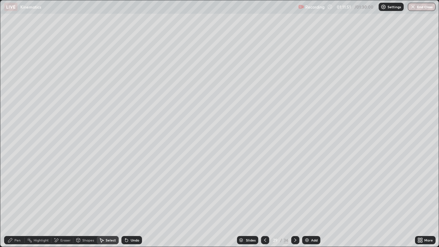
click at [13, 200] on icon at bounding box center [10, 239] width 5 height 5
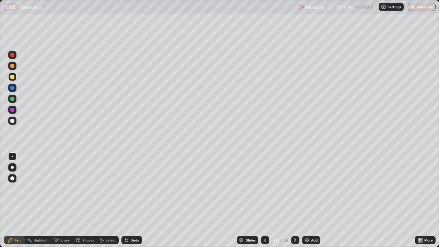
click at [64, 200] on div "Eraser" at bounding box center [65, 239] width 10 height 3
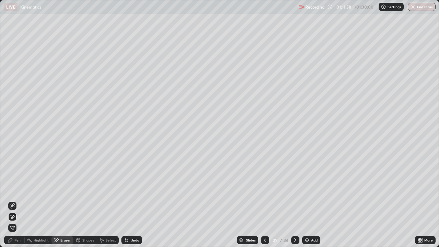
click at [15, 200] on div "Pen" at bounding box center [14, 240] width 21 height 8
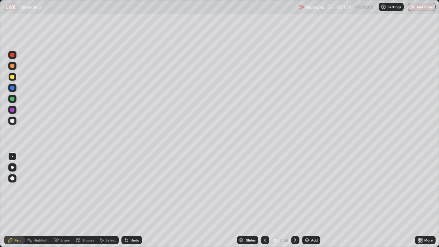
click at [14, 65] on div at bounding box center [12, 66] width 4 height 4
click at [261, 200] on div at bounding box center [265, 240] width 8 height 14
click at [293, 200] on icon at bounding box center [294, 239] width 5 height 5
click at [107, 200] on div "Select" at bounding box center [111, 239] width 10 height 3
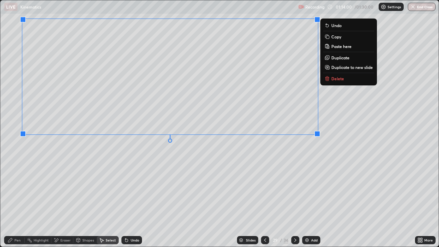
click at [337, 68] on p "Duplicate to new slide" at bounding box center [351, 66] width 41 height 5
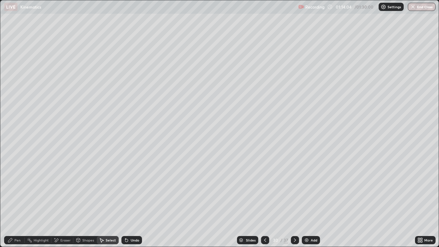
click at [19, 200] on div "Pen" at bounding box center [17, 239] width 6 height 3
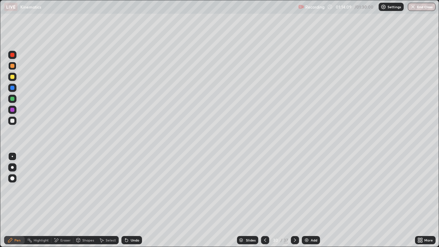
click at [64, 200] on div "Eraser" at bounding box center [65, 239] width 10 height 3
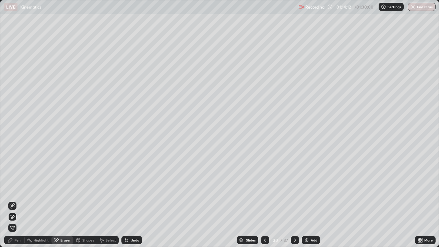
click at [19, 200] on div "Pen" at bounding box center [17, 239] width 6 height 3
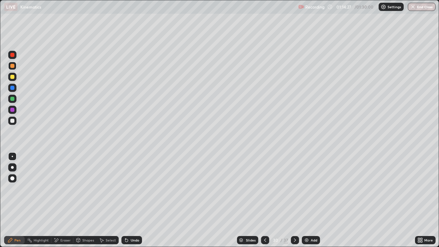
click at [128, 200] on div "Undo" at bounding box center [131, 240] width 21 height 8
click at [133, 200] on div "Undo" at bounding box center [135, 239] width 9 height 3
click at [65, 200] on div "Eraser" at bounding box center [65, 239] width 10 height 3
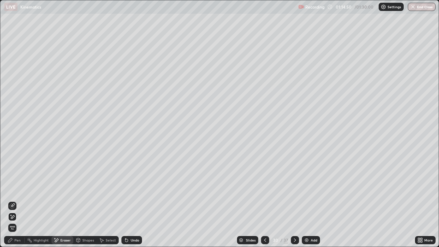
click at [14, 200] on div "Pen" at bounding box center [17, 239] width 6 height 3
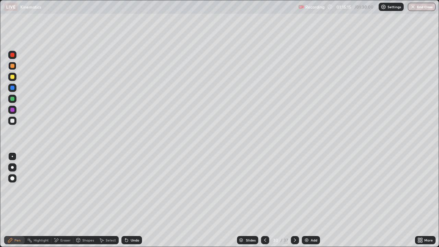
click at [261, 200] on div at bounding box center [265, 240] width 8 height 8
click at [67, 200] on div "Eraser" at bounding box center [65, 239] width 10 height 3
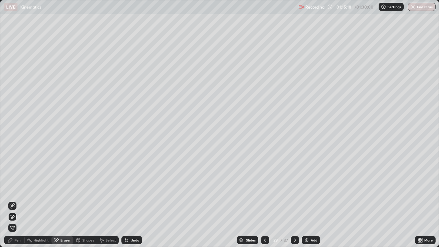
click at [106, 200] on div "Select" at bounding box center [111, 239] width 10 height 3
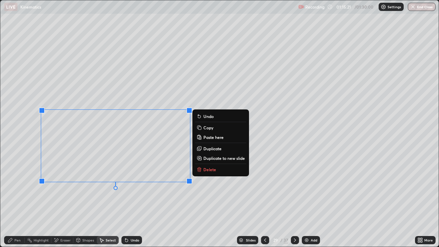
click at [201, 127] on button "Copy" at bounding box center [220, 127] width 51 height 8
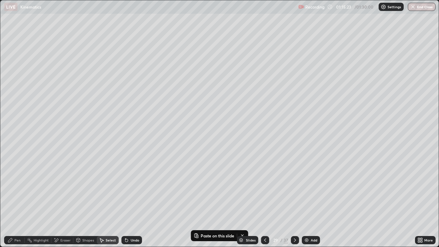
click at [292, 200] on icon at bounding box center [294, 239] width 5 height 5
click at [65, 200] on div "Eraser" at bounding box center [65, 239] width 10 height 3
click at [17, 200] on div "Pen" at bounding box center [17, 239] width 6 height 3
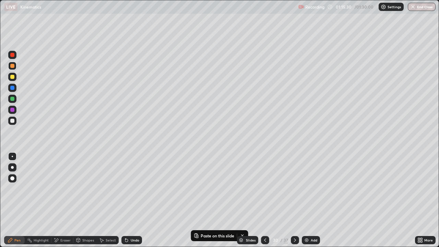
click at [105, 200] on div "Select" at bounding box center [108, 240] width 22 height 8
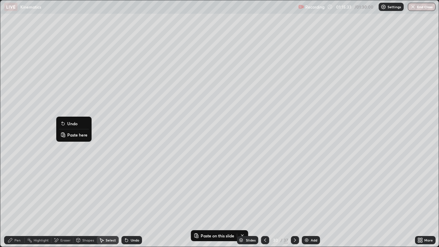
click at [70, 135] on p "Paste here" at bounding box center [77, 134] width 20 height 5
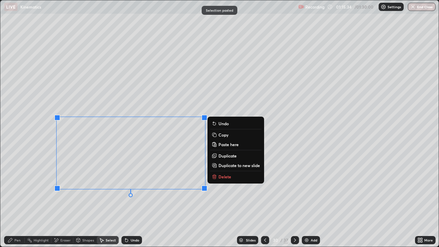
click at [16, 200] on div "Pen" at bounding box center [14, 240] width 21 height 8
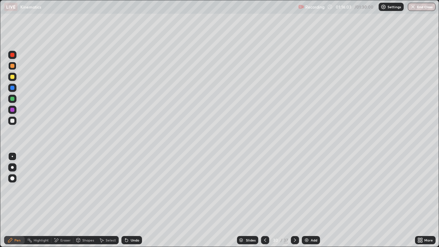
click at [66, 200] on div "Eraser" at bounding box center [65, 239] width 10 height 3
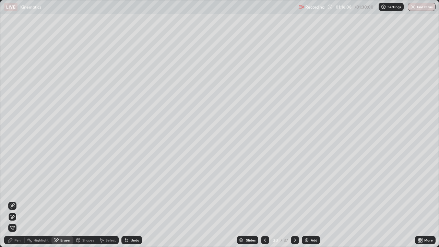
click at [15, 200] on div "Pen" at bounding box center [14, 240] width 21 height 8
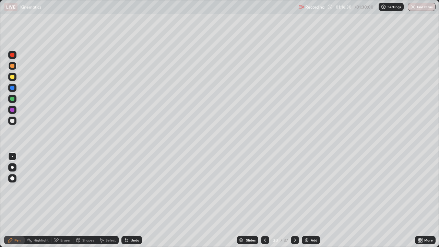
click at [132, 200] on div "Undo" at bounding box center [135, 239] width 9 height 3
click at [132, 200] on div "Undo" at bounding box center [131, 240] width 21 height 8
click at [133, 200] on div "Undo" at bounding box center [135, 239] width 9 height 3
click at [131, 200] on div "Undo" at bounding box center [135, 239] width 9 height 3
click at [129, 200] on div "Undo" at bounding box center [131, 240] width 21 height 8
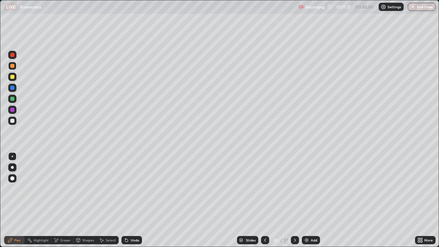
click at [264, 200] on icon at bounding box center [264, 239] width 5 height 5
click at [265, 200] on icon at bounding box center [264, 239] width 5 height 5
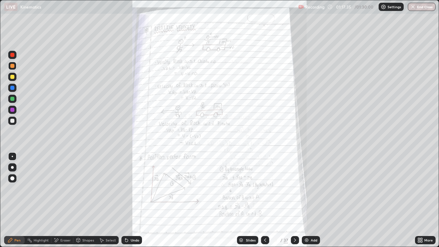
click at [294, 200] on icon at bounding box center [294, 239] width 5 height 5
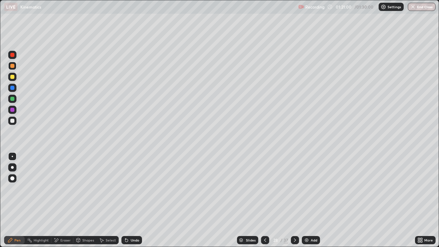
click at [294, 200] on icon at bounding box center [294, 239] width 5 height 5
click at [295, 200] on icon at bounding box center [294, 239] width 5 height 5
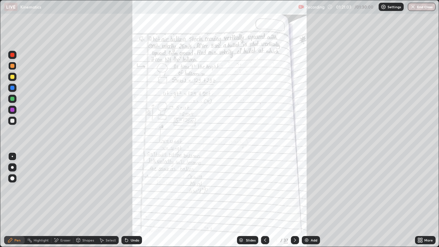
click at [264, 200] on icon at bounding box center [264, 239] width 5 height 5
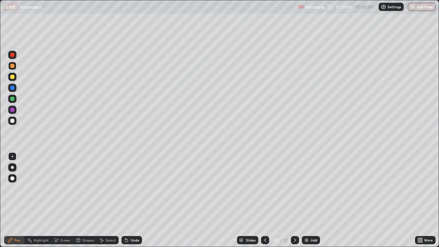
click at [308, 200] on img at bounding box center [306, 239] width 5 height 5
click at [264, 200] on icon at bounding box center [264, 239] width 5 height 5
click at [291, 200] on div at bounding box center [295, 240] width 8 height 8
click at [13, 78] on div at bounding box center [12, 77] width 4 height 4
click at [264, 200] on icon at bounding box center [264, 239] width 5 height 5
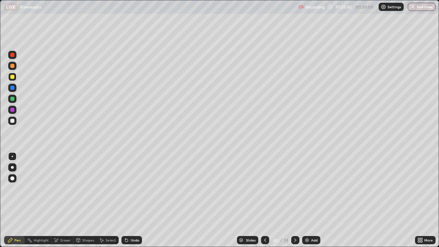
click at [264, 200] on icon at bounding box center [264, 239] width 5 height 5
click at [294, 200] on icon at bounding box center [294, 239] width 5 height 5
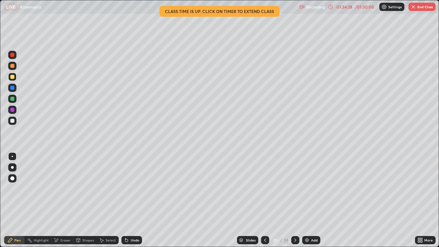
click at [293, 200] on icon at bounding box center [294, 239] width 5 height 5
click at [294, 200] on icon at bounding box center [294, 239] width 5 height 5
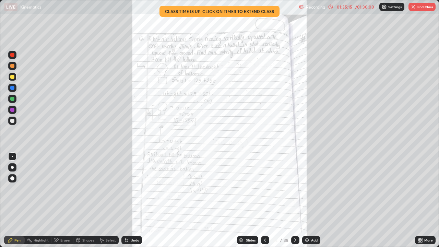
click at [264, 200] on icon at bounding box center [264, 239] width 5 height 5
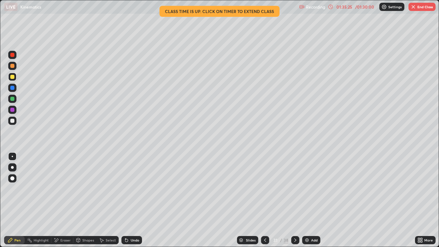
click at [264, 200] on icon at bounding box center [264, 239] width 5 height 5
click at [294, 200] on icon at bounding box center [294, 239] width 5 height 5
click at [264, 200] on icon at bounding box center [264, 239] width 5 height 5
click at [294, 200] on icon at bounding box center [294, 239] width 5 height 5
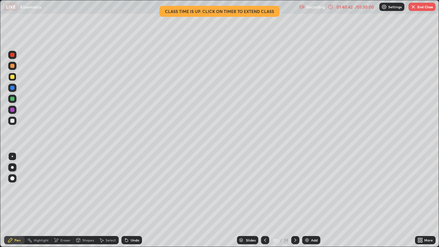
click at [416, 200] on div "More" at bounding box center [425, 240] width 21 height 8
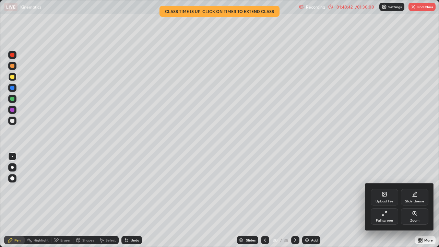
click at [420, 11] on div at bounding box center [219, 123] width 439 height 247
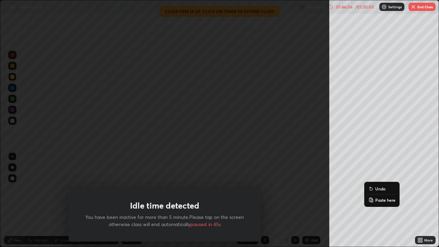
click at [425, 7] on button "End Class" at bounding box center [421, 7] width 27 height 8
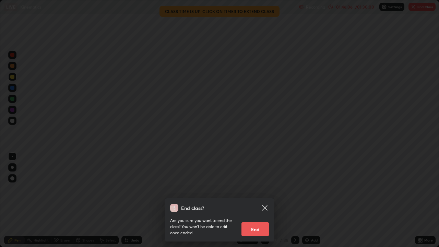
click at [437, 200] on div "End class? Are you sure you want to end the class? You won’t be able to edit on…" at bounding box center [219, 123] width 439 height 247
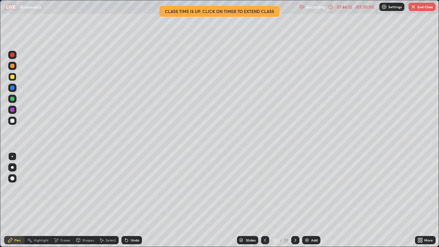
click at [265, 200] on icon at bounding box center [264, 239] width 5 height 5
click at [427, 10] on button "End Class" at bounding box center [421, 7] width 27 height 8
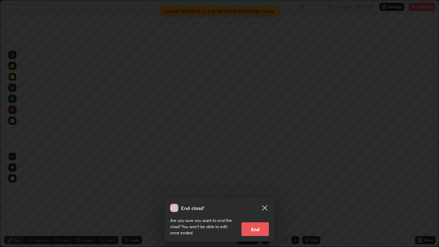
click at [252, 200] on button "End" at bounding box center [254, 229] width 27 height 14
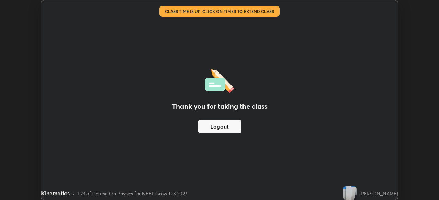
scroll to position [34062, 33824]
click at [314, 148] on div "Thank you for taking the class Logout" at bounding box center [219, 100] width 356 height 200
click at [229, 126] on button "Logout" at bounding box center [220, 127] width 44 height 14
